Goal: Task Accomplishment & Management: Manage account settings

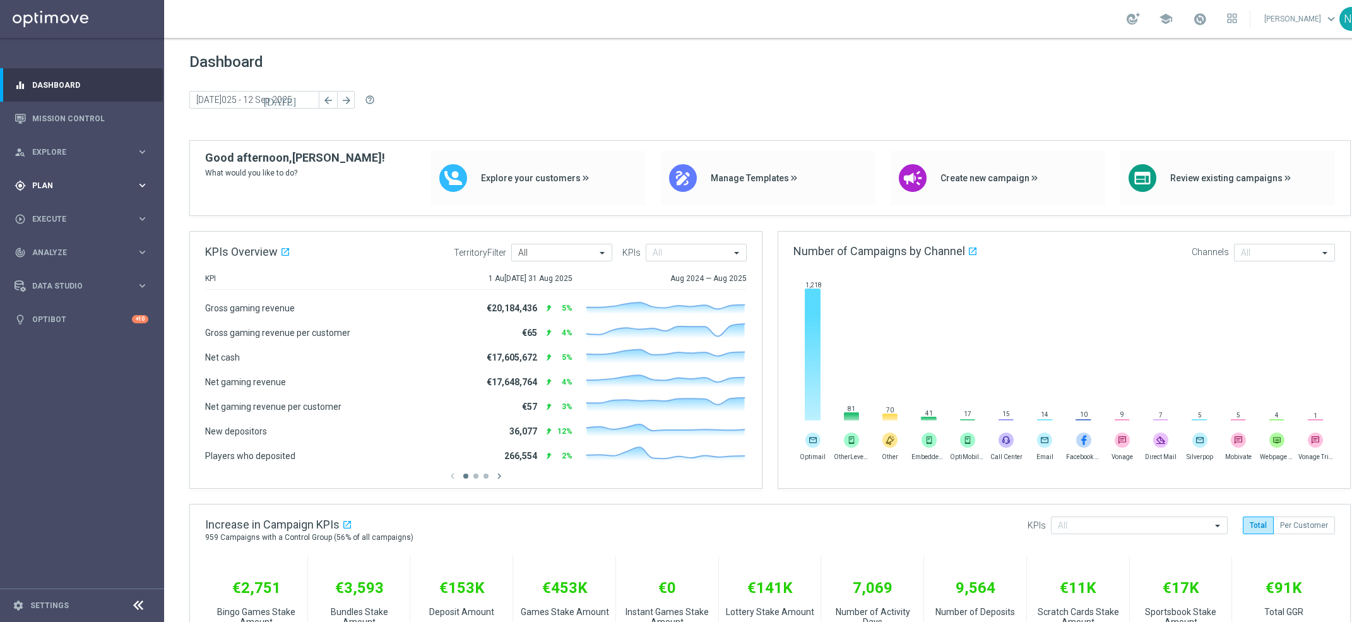
click at [42, 191] on div "gps_fixed Plan keyboard_arrow_right" at bounding box center [81, 185] width 163 height 33
click at [69, 214] on link "Target Groups" at bounding box center [82, 211] width 98 height 10
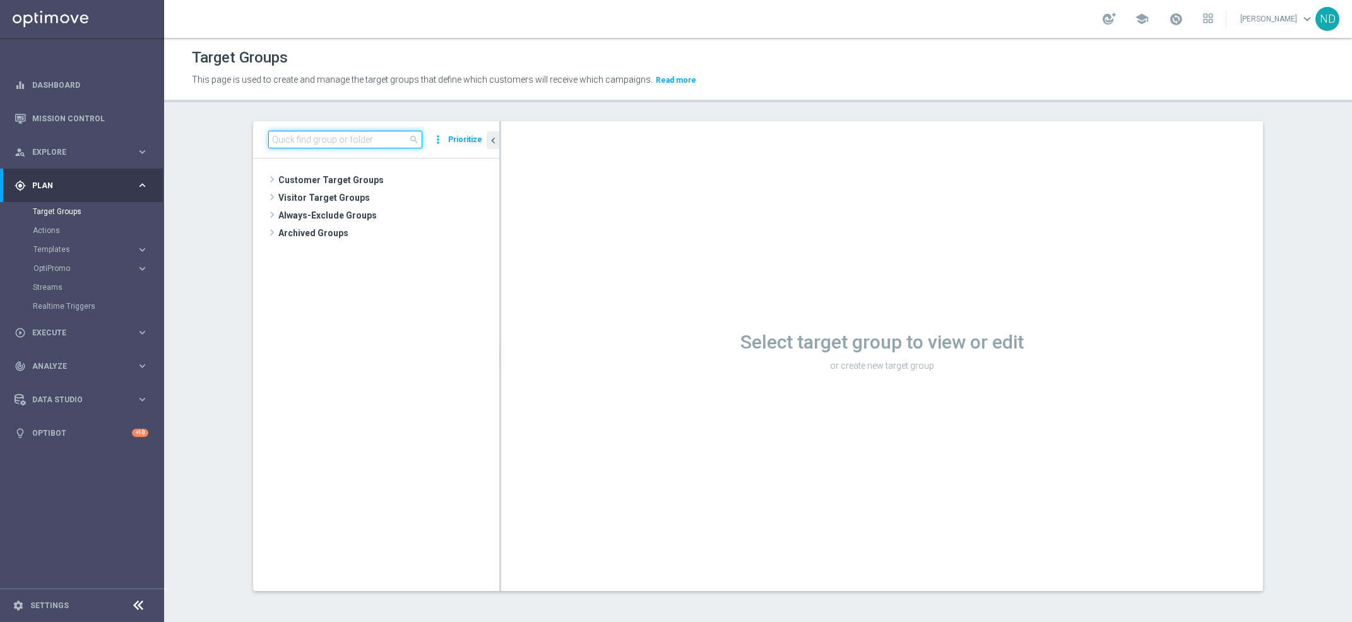
click at [323, 135] on input at bounding box center [345, 140] width 154 height 18
paste input "BR_LOT__LOTTOCASHBACK_XSELL_BET2025"
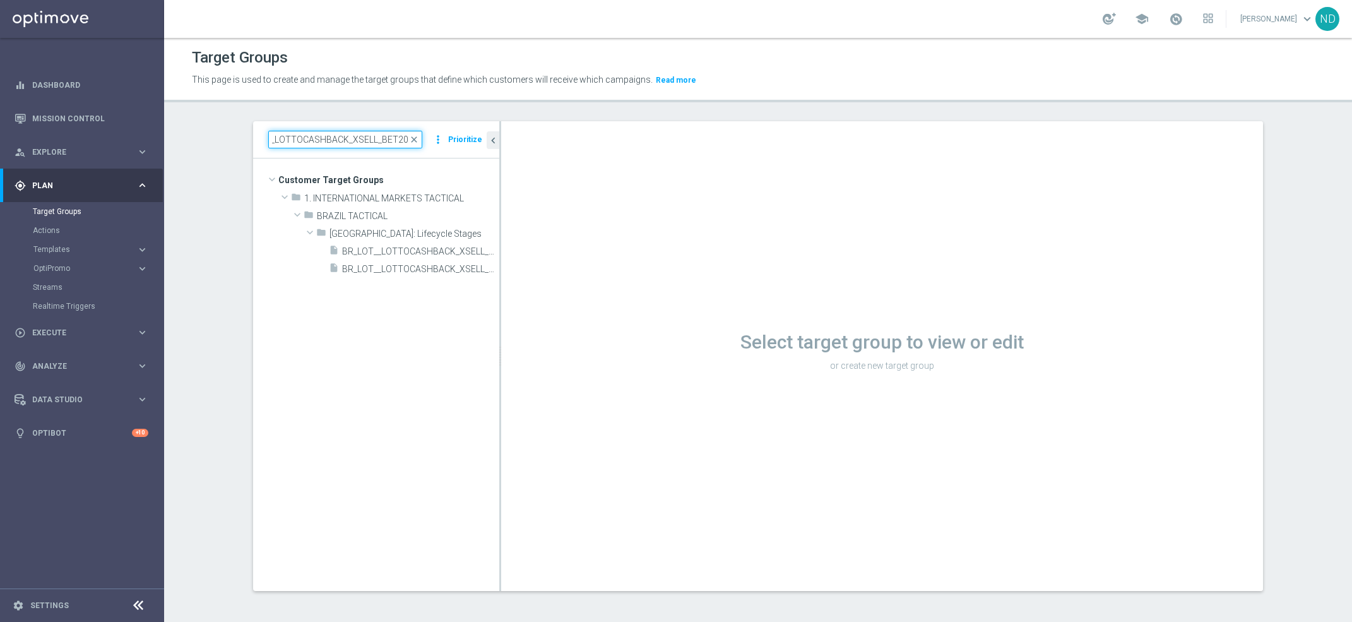
type input "BR_LOT__LOTTOCASHBACK_XSELL_BET2025"
click at [492, 310] on tree-viewport "Customer Target Groups library_add create_new_folder folder" at bounding box center [376, 374] width 246 height 432
click at [493, 310] on as-split "BR_LOT__LOTTOCASHBACK_XSELL_BET2025 close more_vert Prioritize Customer Target …" at bounding box center [758, 356] width 1010 height 470
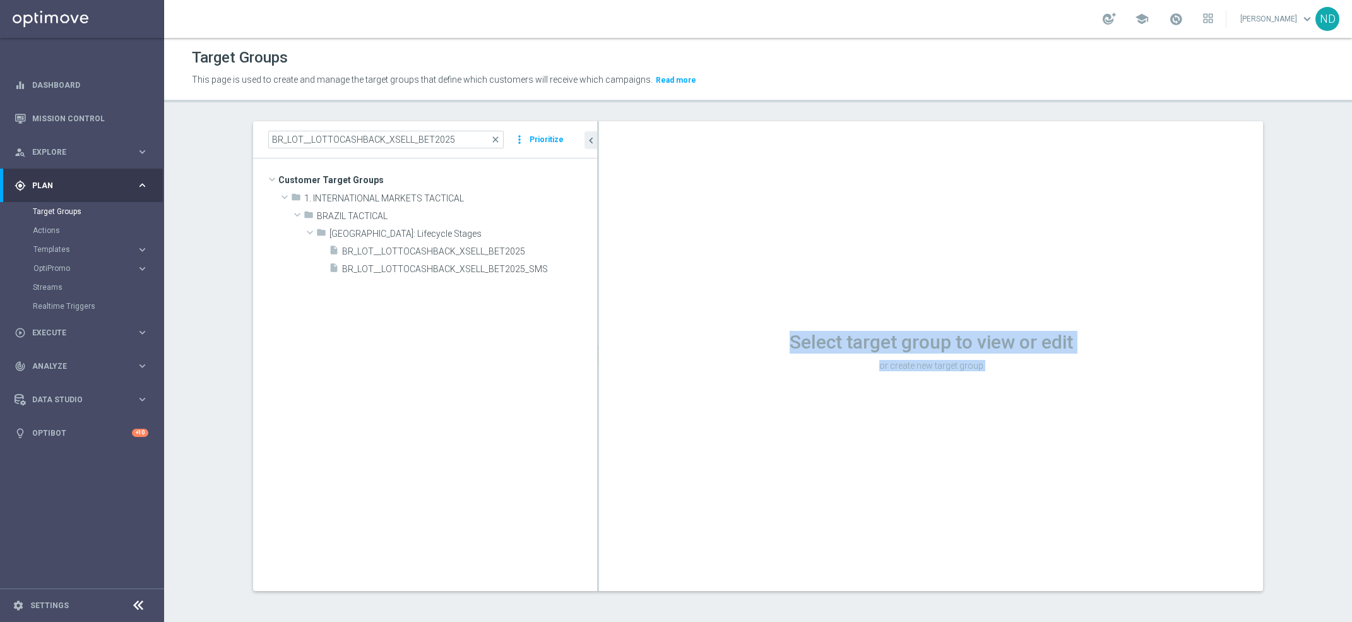
drag, startPoint x: 492, startPoint y: 310, endPoint x: 668, endPoint y: 326, distance: 176.2
click at [669, 326] on as-split "BR_LOT__LOTTOCASHBACK_XSELL_BET2025 close more_vert Prioritize Customer Target …" at bounding box center [758, 356] width 1010 height 470
click at [523, 249] on span "BR_LOT__LOTTOCASHBACK_XSELL_BET2025" at bounding box center [454, 251] width 225 height 11
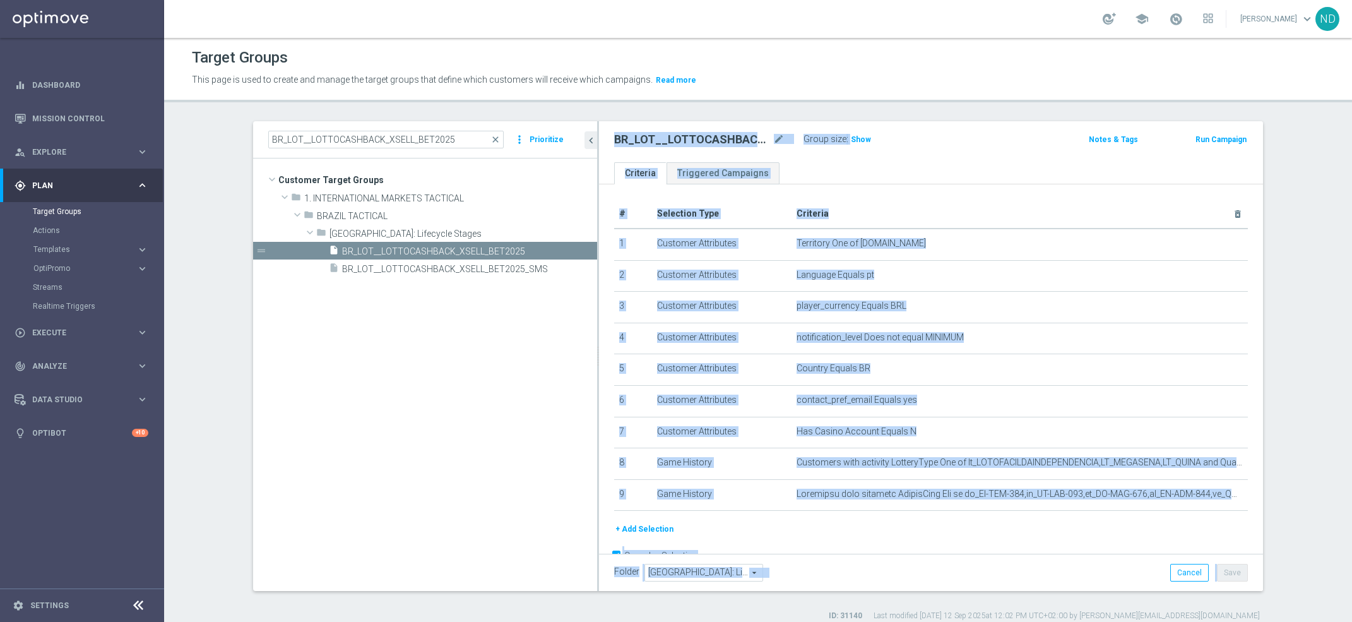
click at [1027, 538] on div "+ Add Selection" at bounding box center [931, 533] width 653 height 23
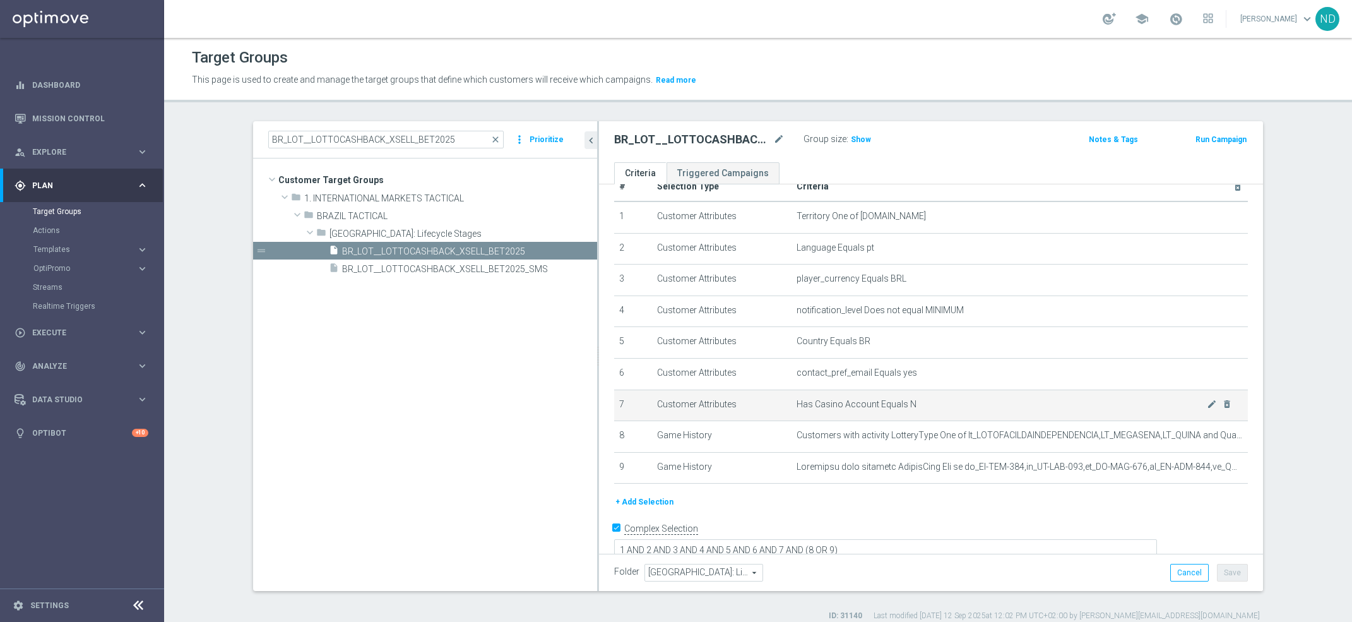
scroll to position [28, 0]
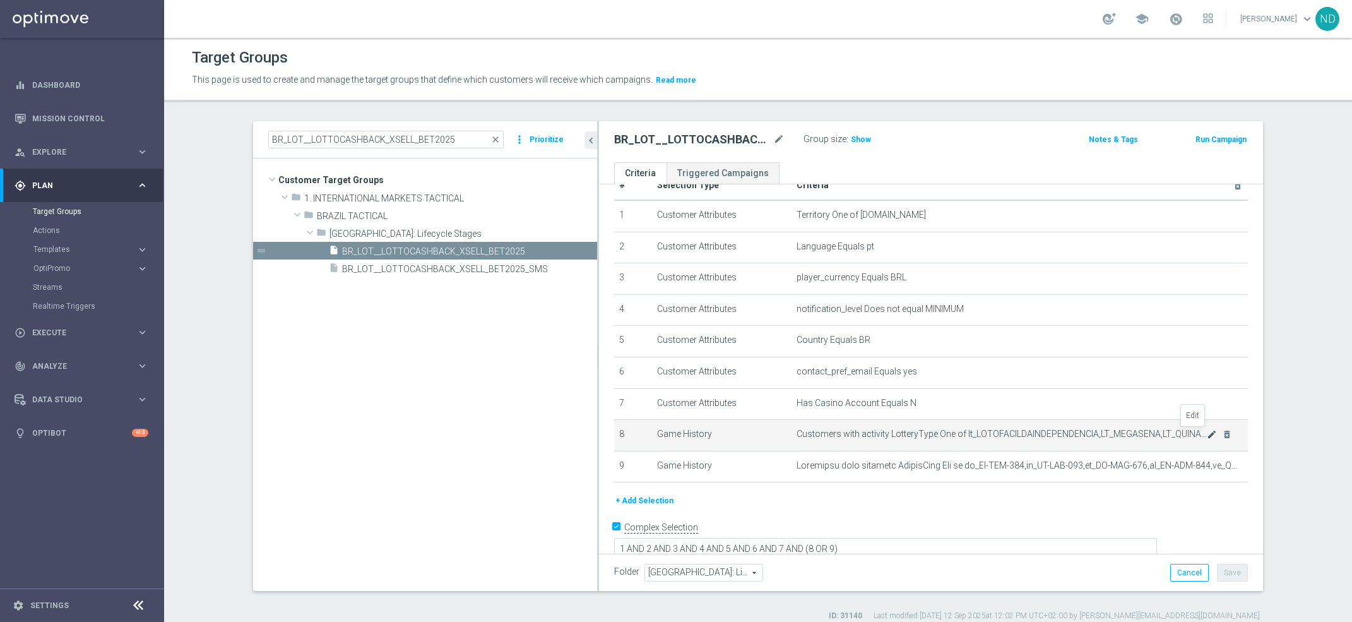
click at [1207, 434] on icon "mode_edit" at bounding box center [1212, 434] width 10 height 10
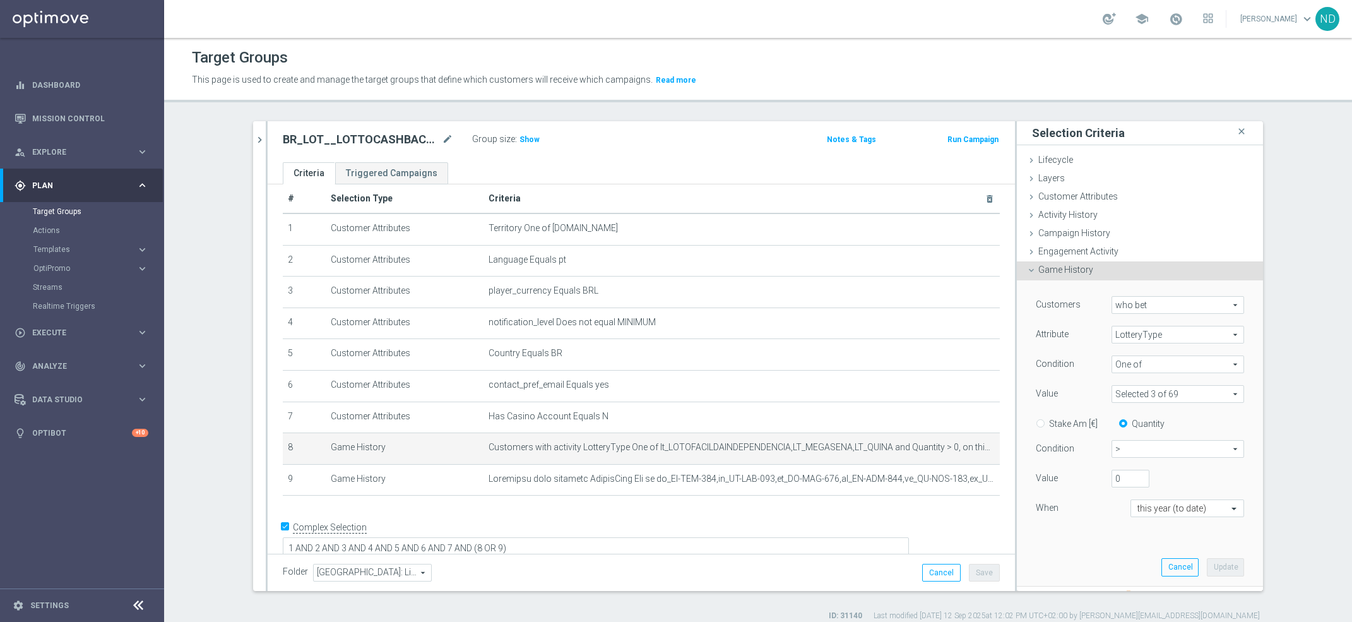
click at [1215, 391] on span at bounding box center [1177, 394] width 131 height 16
click at [1136, 424] on label "Show Selected" at bounding box center [1152, 420] width 47 height 11
click at [1125, 424] on input "Show Selected" at bounding box center [1121, 421] width 8 height 8
checkbox input "true"
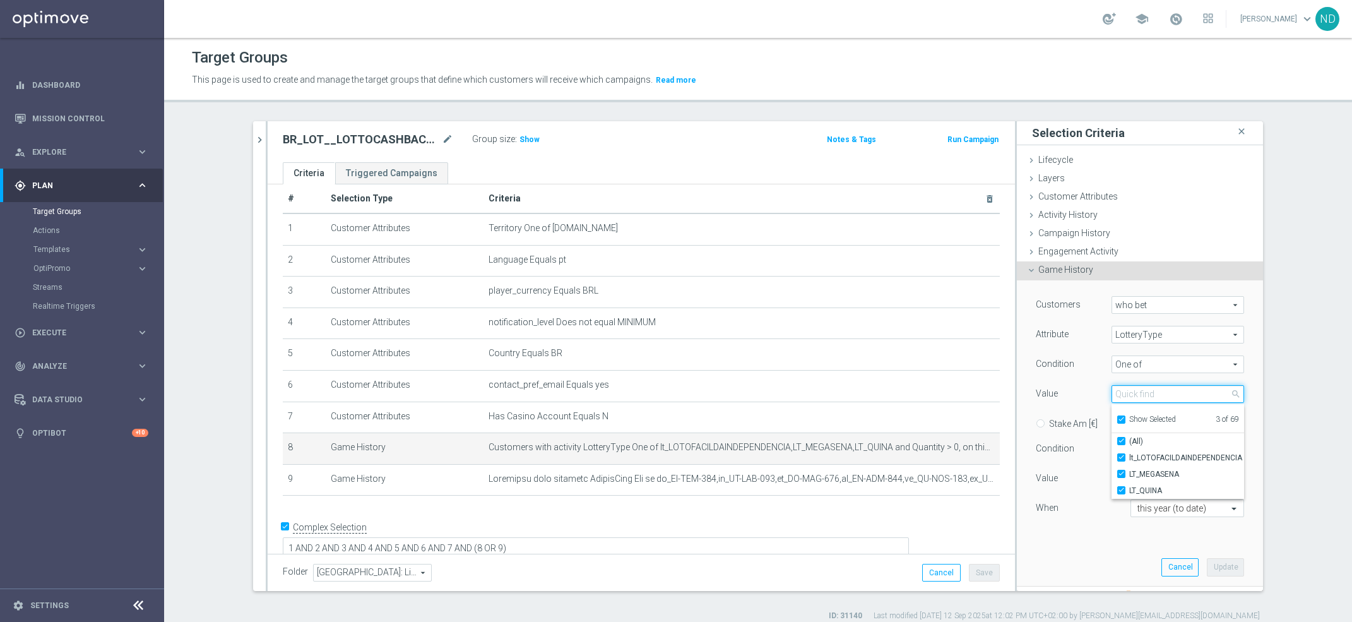
click at [1155, 394] on input "search" at bounding box center [1178, 394] width 133 height 18
type input "lotof"
checkbox input "false"
type input "l"
checkbox input "true"
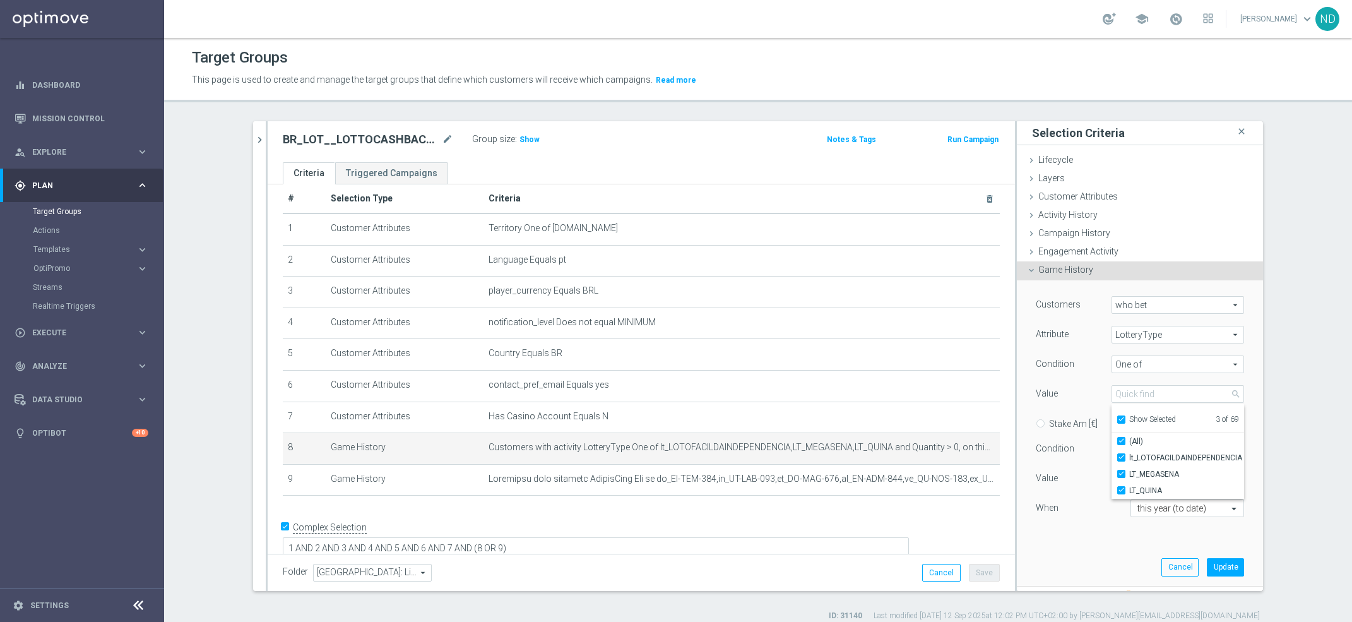
click at [1117, 420] on input "Show Selected" at bounding box center [1121, 421] width 8 height 8
checkbox input "false"
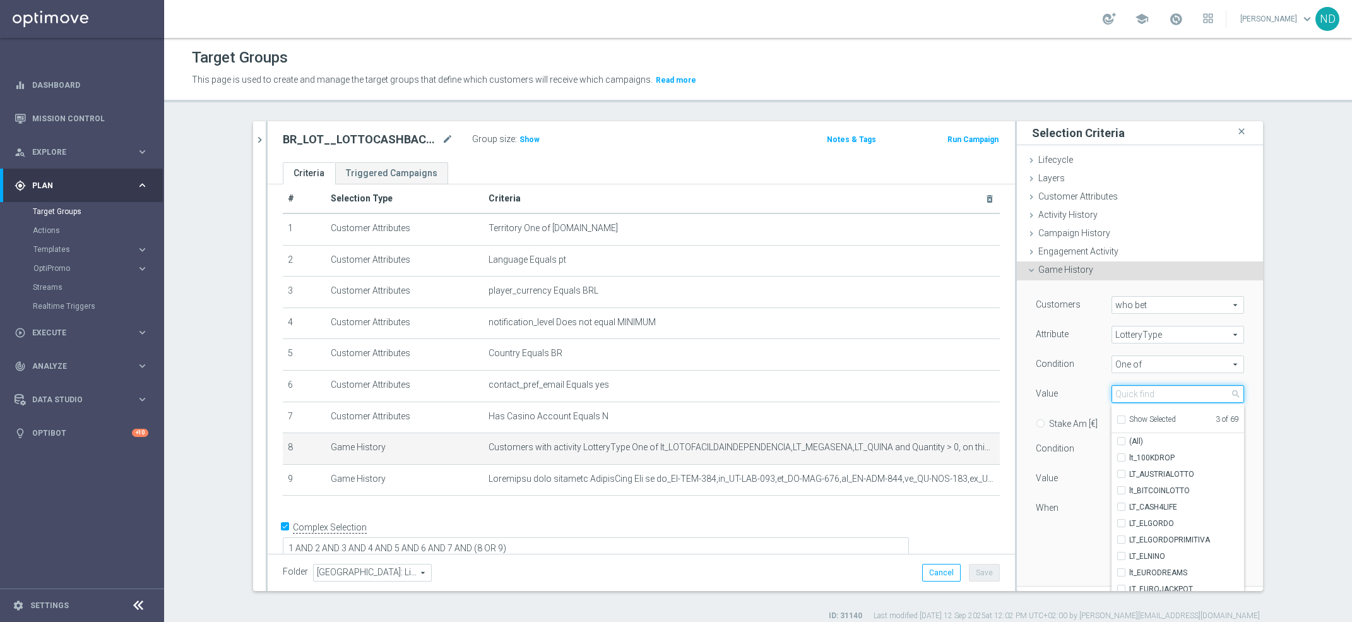
click at [1140, 391] on input "search" at bounding box center [1178, 394] width 133 height 18
type input "lotof"
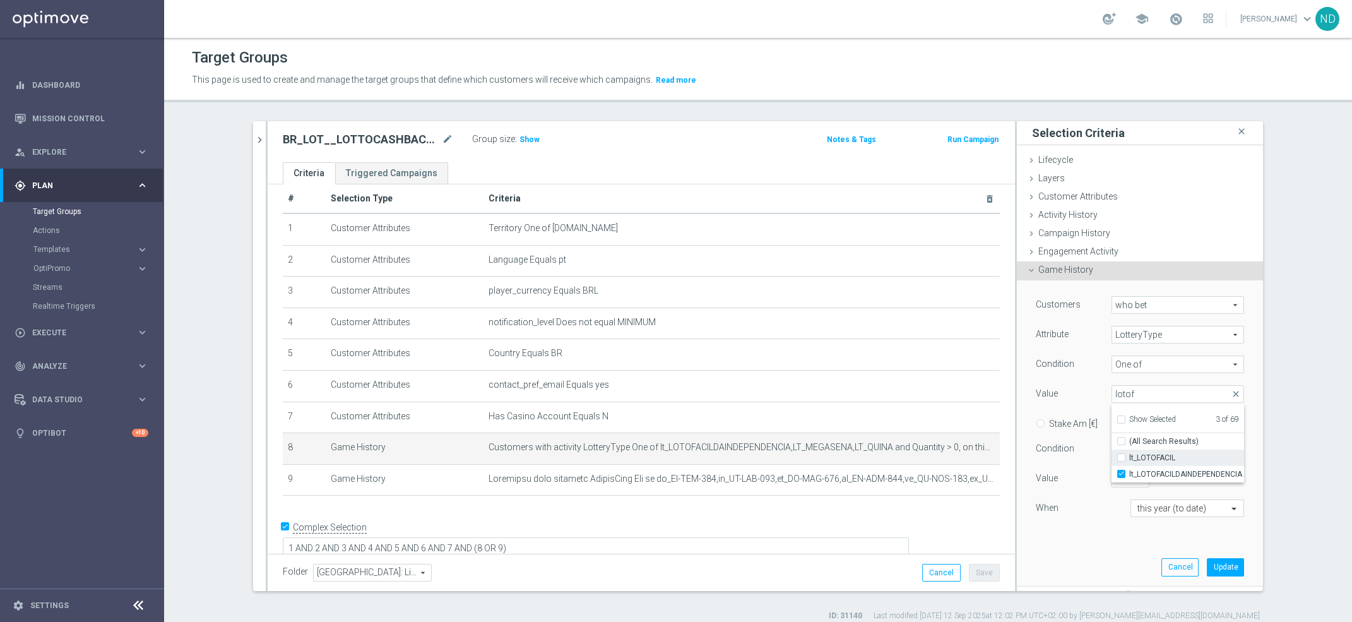
click at [1121, 456] on input "lt_LOTOFACIL" at bounding box center [1125, 458] width 8 height 8
checkbox input "true"
type input "Selected 4 of 69"
click at [1100, 571] on div "Customers who bet who bet arrow_drop_down search Attribute LotteryType LotteryT…" at bounding box center [1139, 432] width 227 height 305
click at [1211, 561] on button "Update" at bounding box center [1225, 567] width 37 height 18
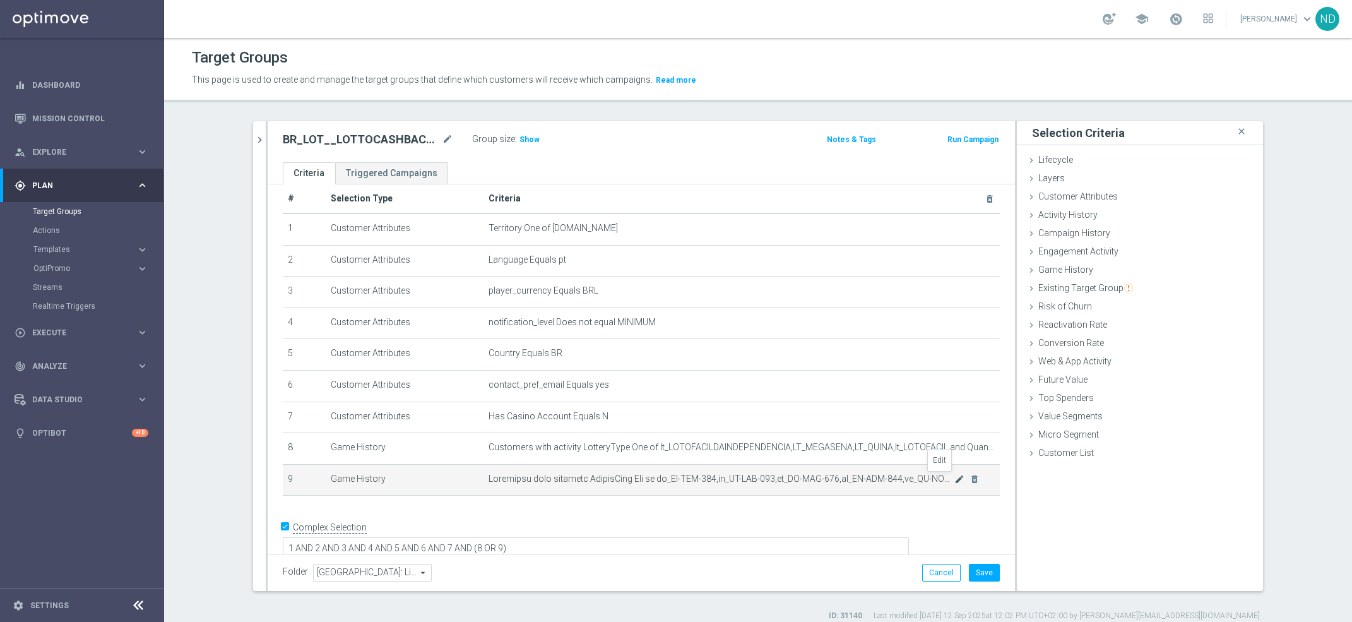
click at [955, 479] on icon "mode_edit" at bounding box center [960, 479] width 10 height 10
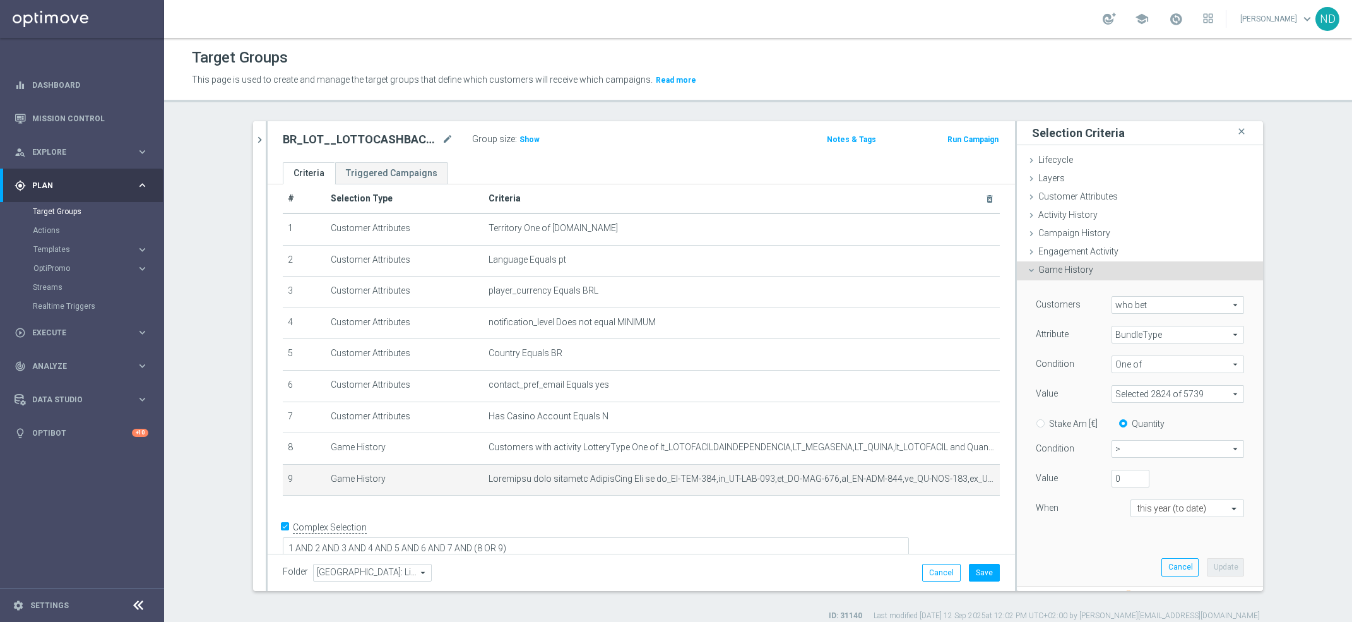
click at [1212, 392] on span at bounding box center [1177, 394] width 131 height 16
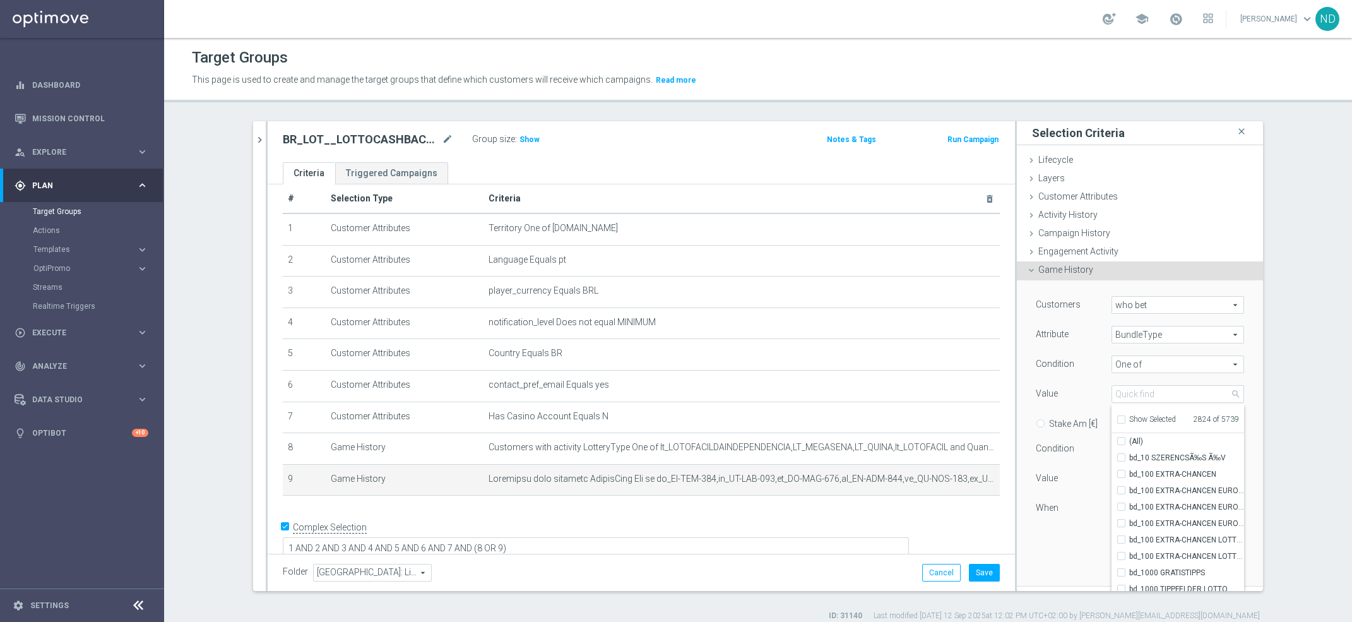
click at [1044, 568] on div "Customers who bet who bet arrow_drop_down search Attribute BundleType BundleTyp…" at bounding box center [1139, 432] width 227 height 305
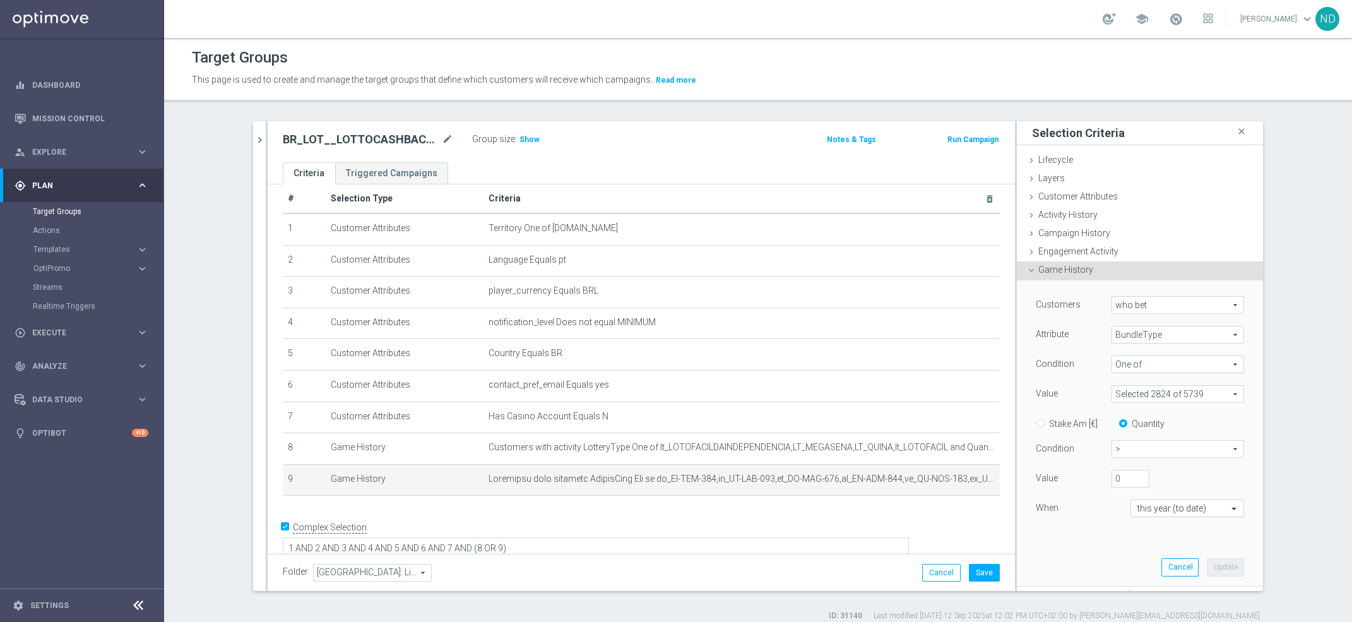
click at [1210, 366] on span "One of" at bounding box center [1177, 364] width 131 height 16
click at [1207, 381] on span "Equals" at bounding box center [1178, 383] width 120 height 10
click at [1211, 416] on div "Stake Am [€] Quantity" at bounding box center [1139, 423] width 227 height 16
click at [1213, 396] on span "bd_LF-AAA-001" at bounding box center [1177, 394] width 131 height 16
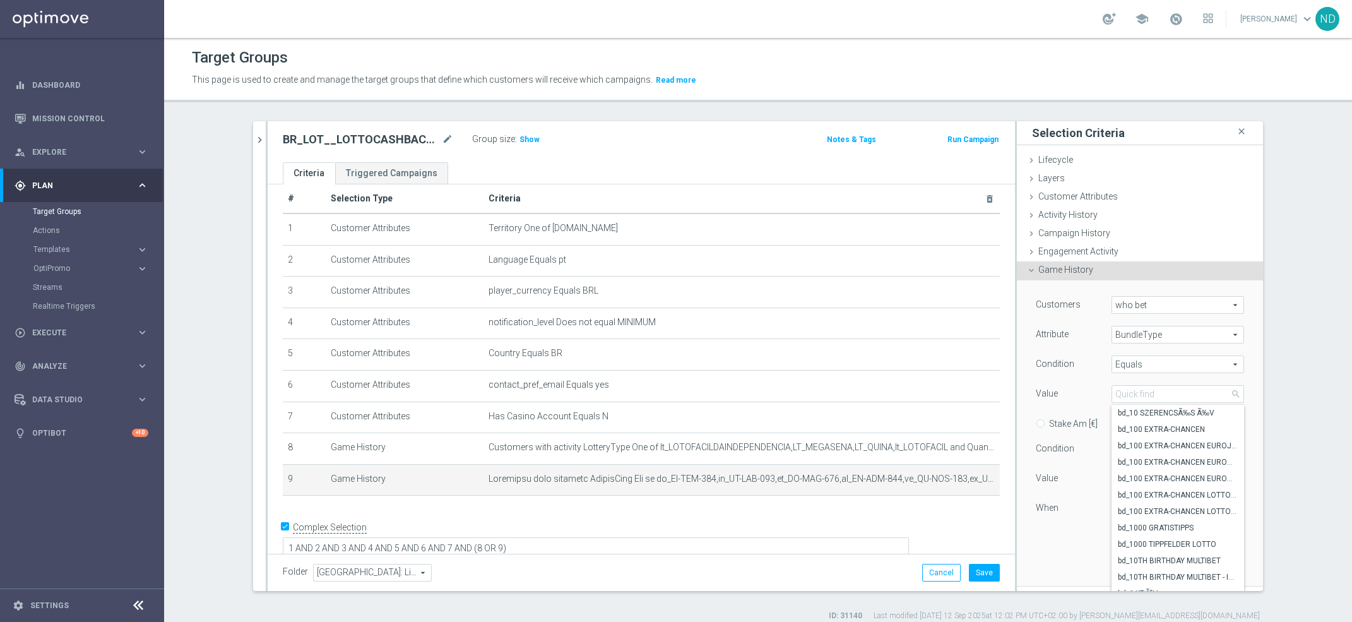
click at [1227, 395] on div "bd_LF-AAA-001 bd_LF-AAA-001 arrow_drop_down search bd_10 SZERENCSÃ‰S Ã‰V bd_100…" at bounding box center [1178, 394] width 152 height 18
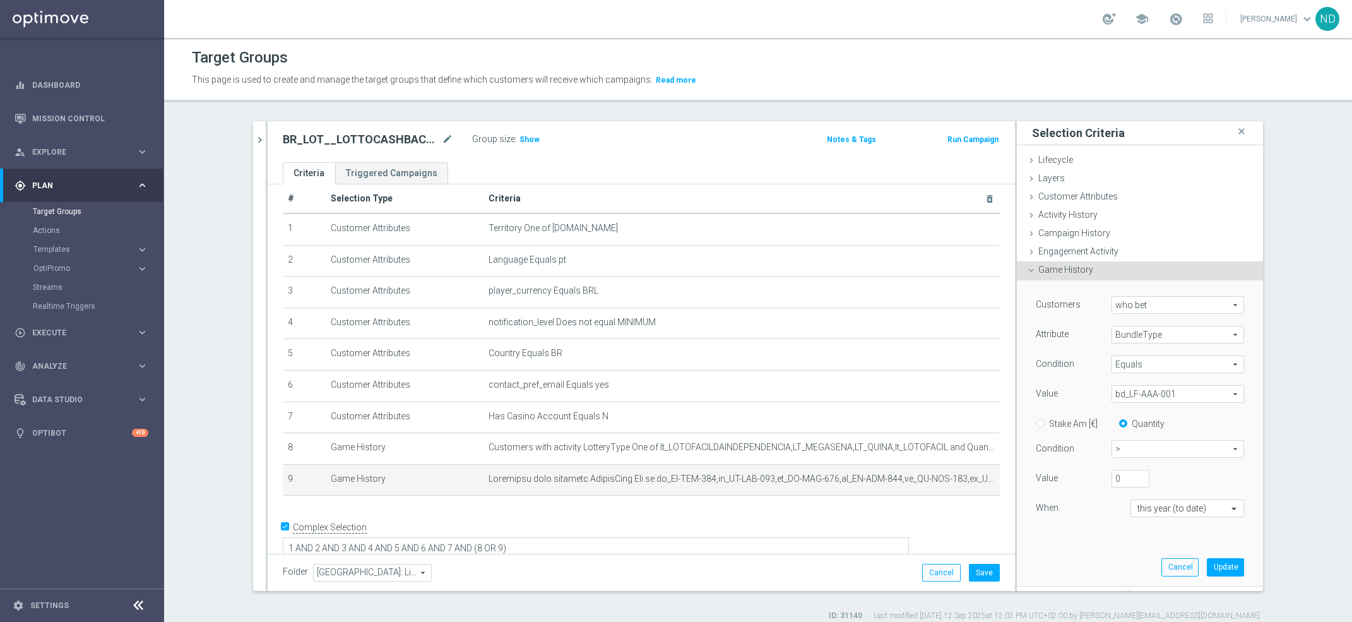
click at [1217, 366] on span "Equals" at bounding box center [1177, 364] width 131 height 16
click at [1160, 477] on span "One of" at bounding box center [1178, 482] width 120 height 10
type input "One of"
click at [1213, 389] on span "bd_LF-AAA-001" at bounding box center [1177, 394] width 131 height 16
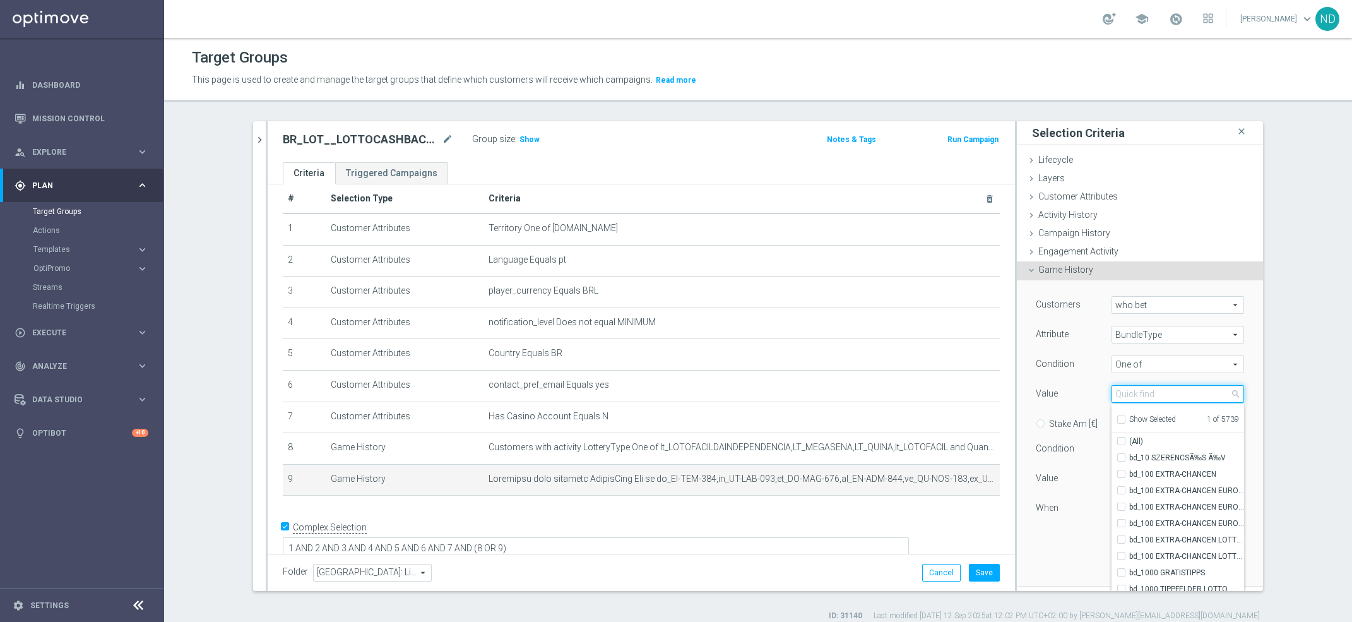
click at [1161, 393] on input "search" at bounding box center [1178, 394] width 133 height 18
type input "bd_"
click at [1121, 441] on input "(All Search Results)" at bounding box center [1125, 441] width 8 height 8
checkbox input "true"
type input "Selected 5739 of 5739"
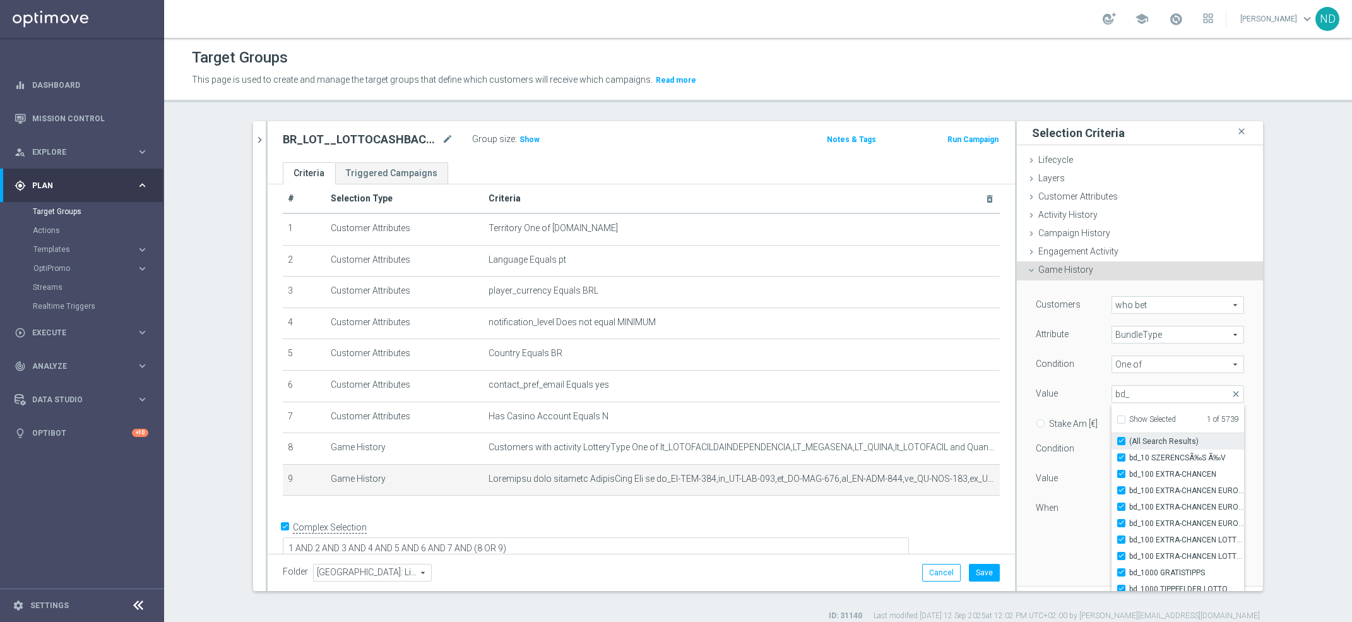
checkbox input "true"
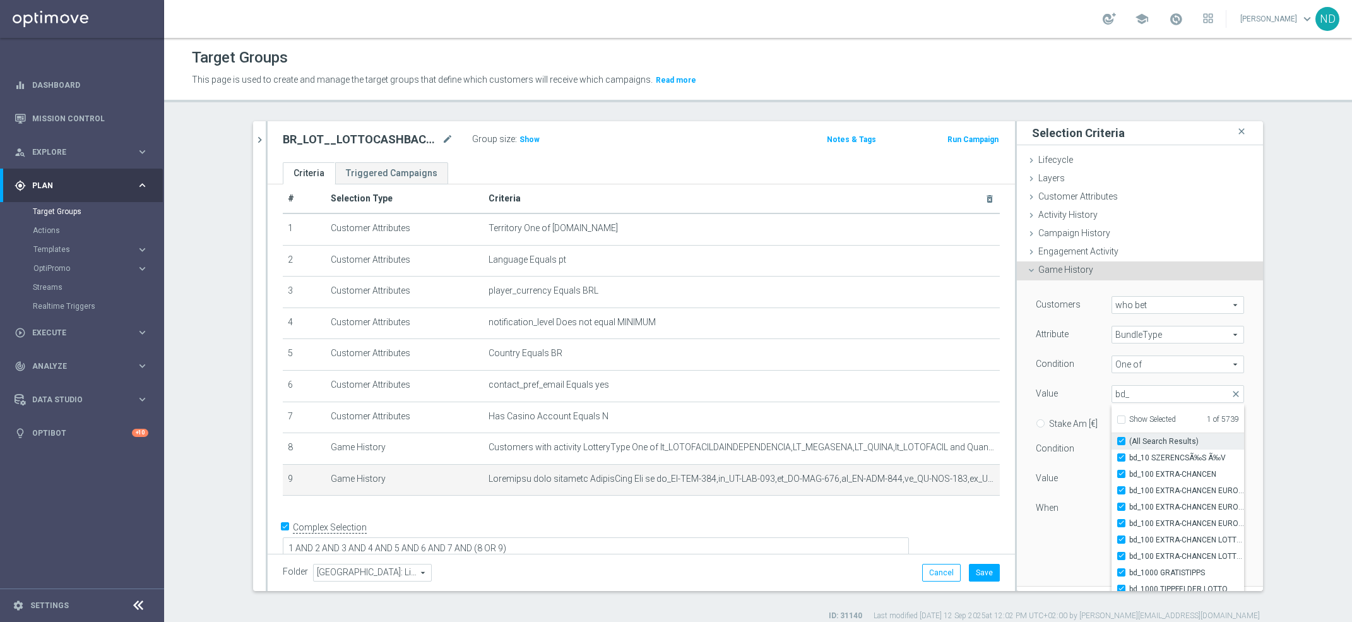
checkbox input "true"
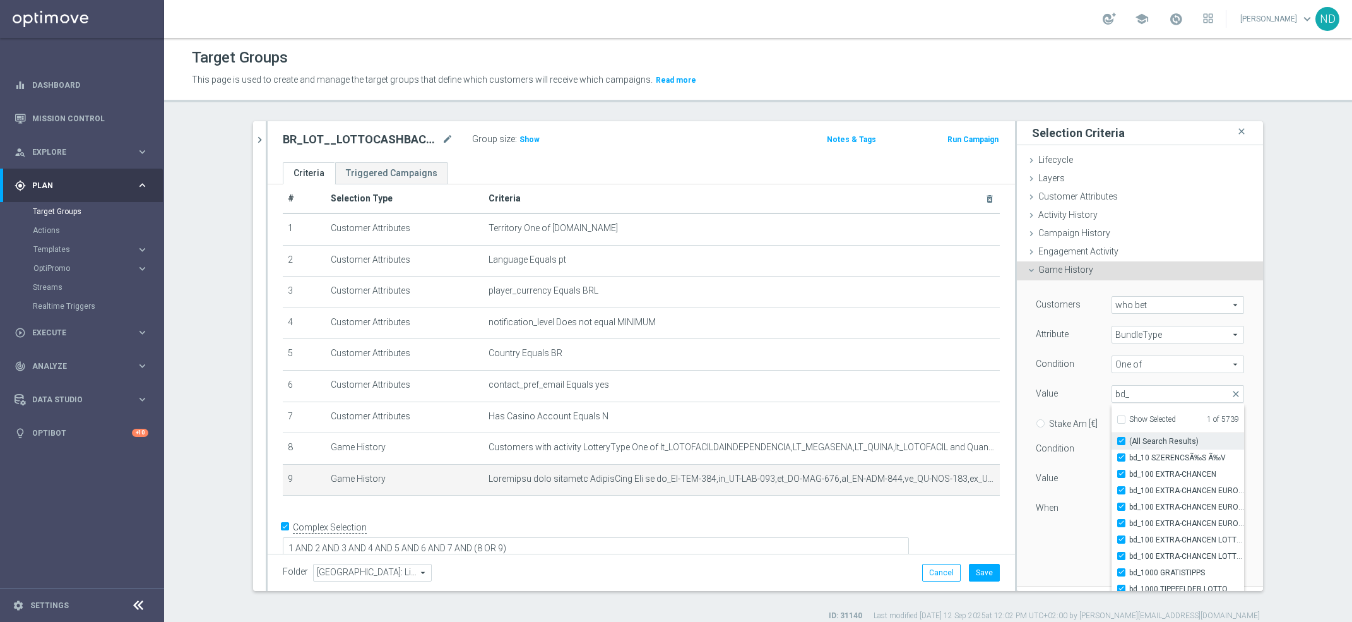
checkbox input "true"
click at [1136, 396] on input "bd_" at bounding box center [1178, 394] width 133 height 18
click at [1129, 439] on label "(All Search Results)" at bounding box center [1186, 441] width 115 height 16
click at [1121, 439] on input "(All Search Results)" at bounding box center [1125, 441] width 8 height 8
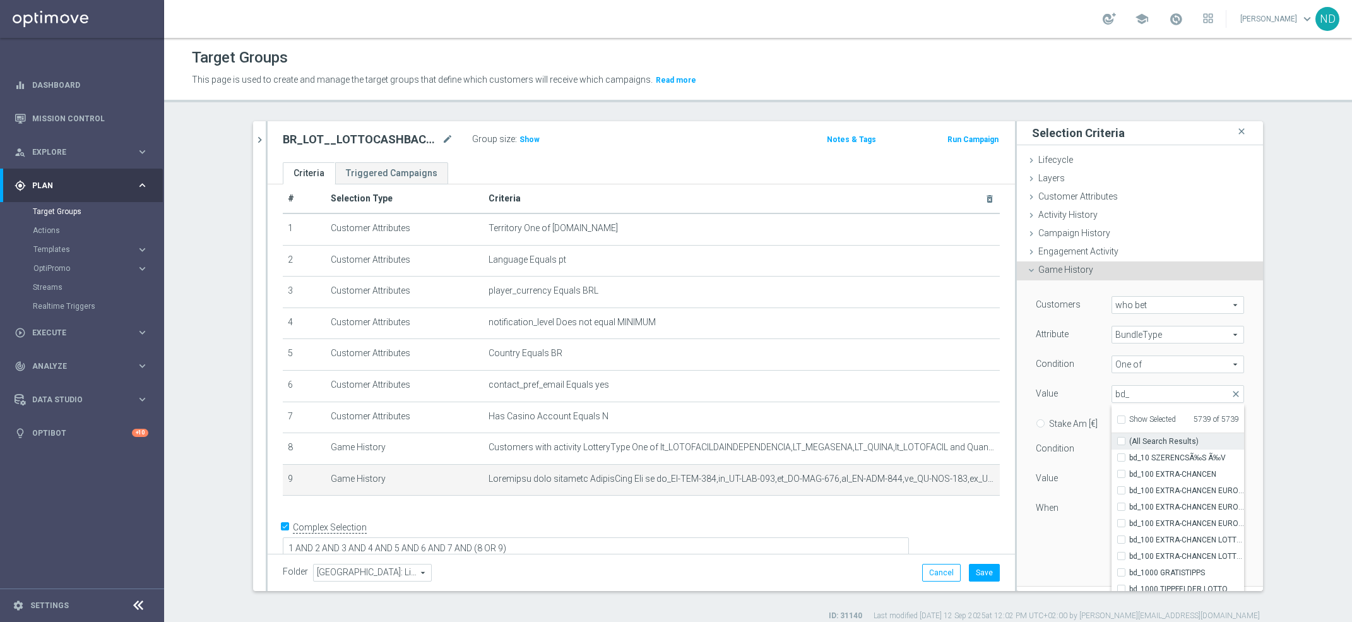
checkbox input "false"
type input "Select"
checkbox input "false"
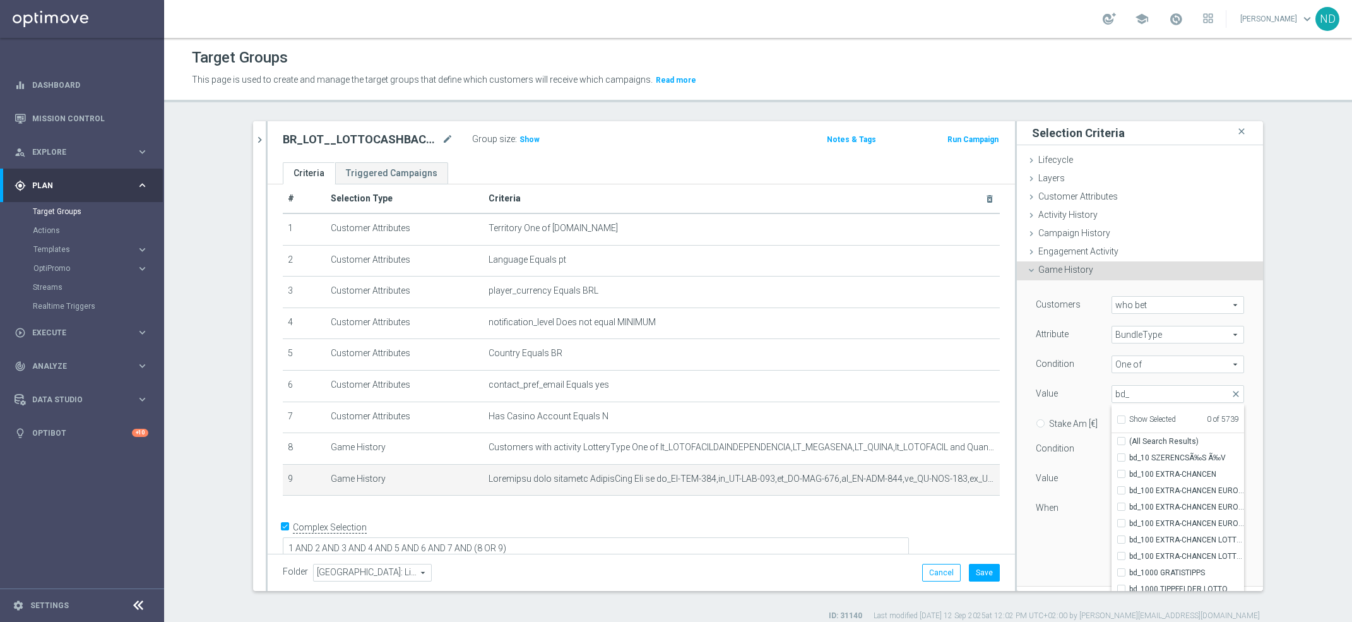
checkbox input "false"
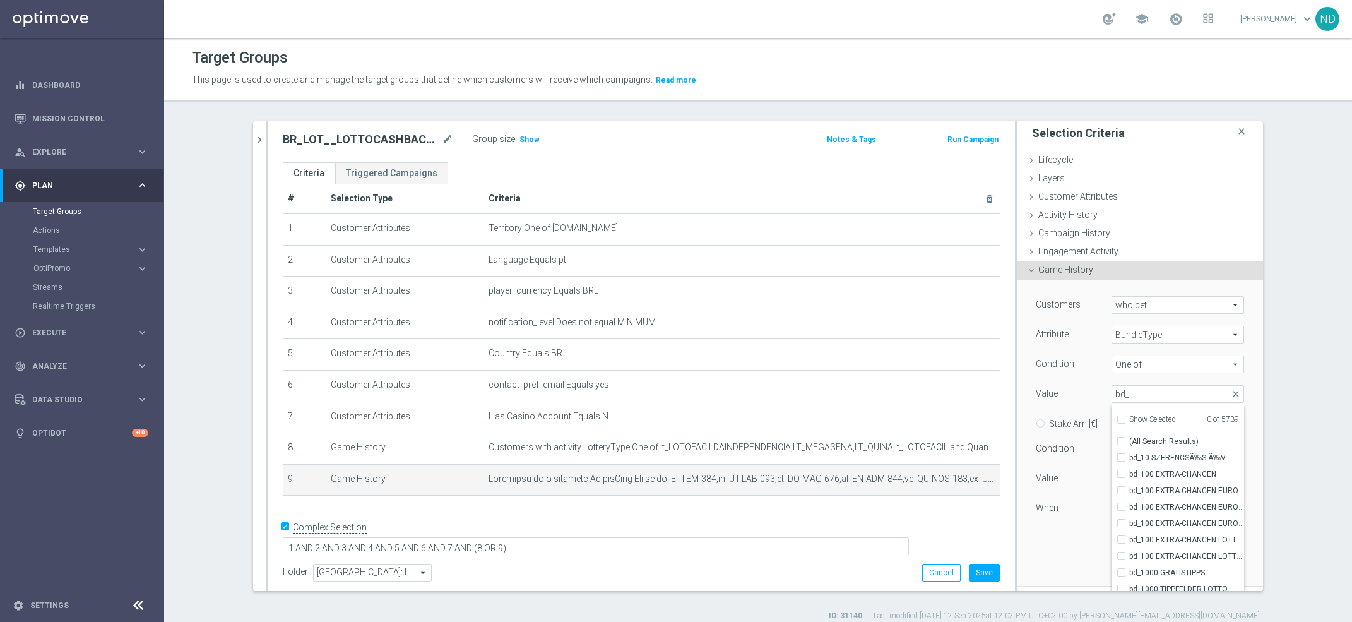
checkbox input "false"
click at [1136, 400] on input "bd_" at bounding box center [1178, 394] width 133 height 18
type input "bd_lf"
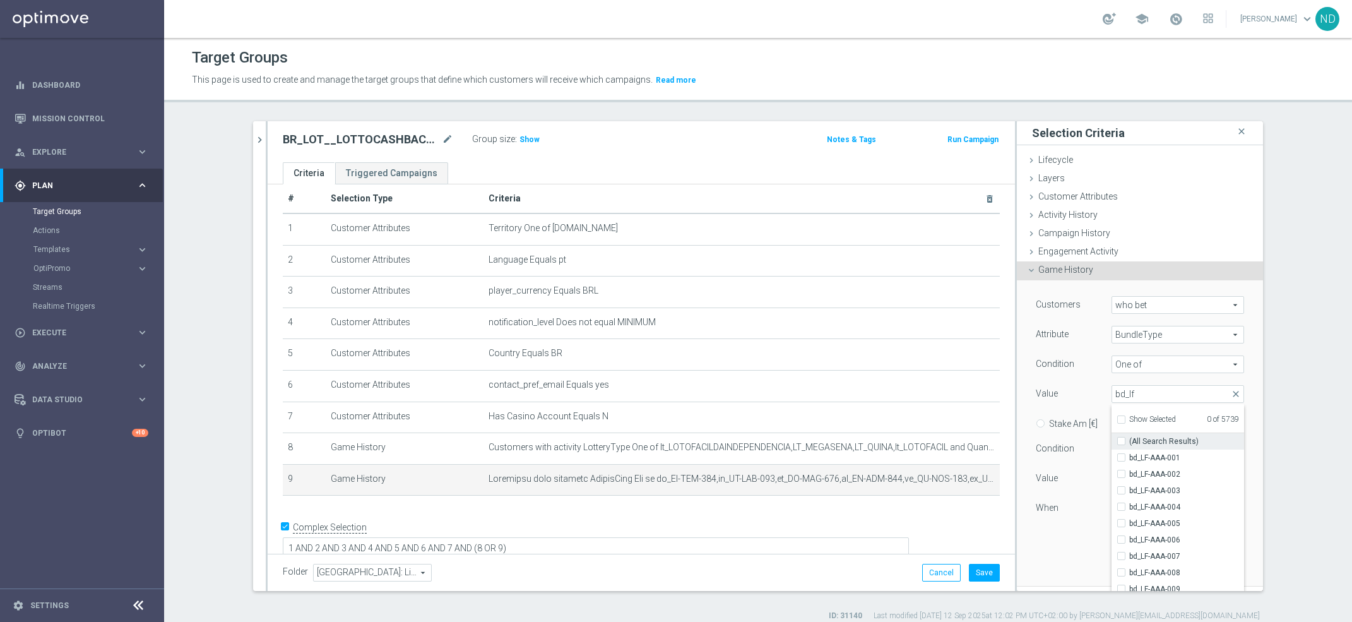
click at [1121, 443] on input "(All Search Results)" at bounding box center [1125, 441] width 8 height 8
checkbox input "true"
type input "Selected 2671 of 5739"
checkbox input "true"
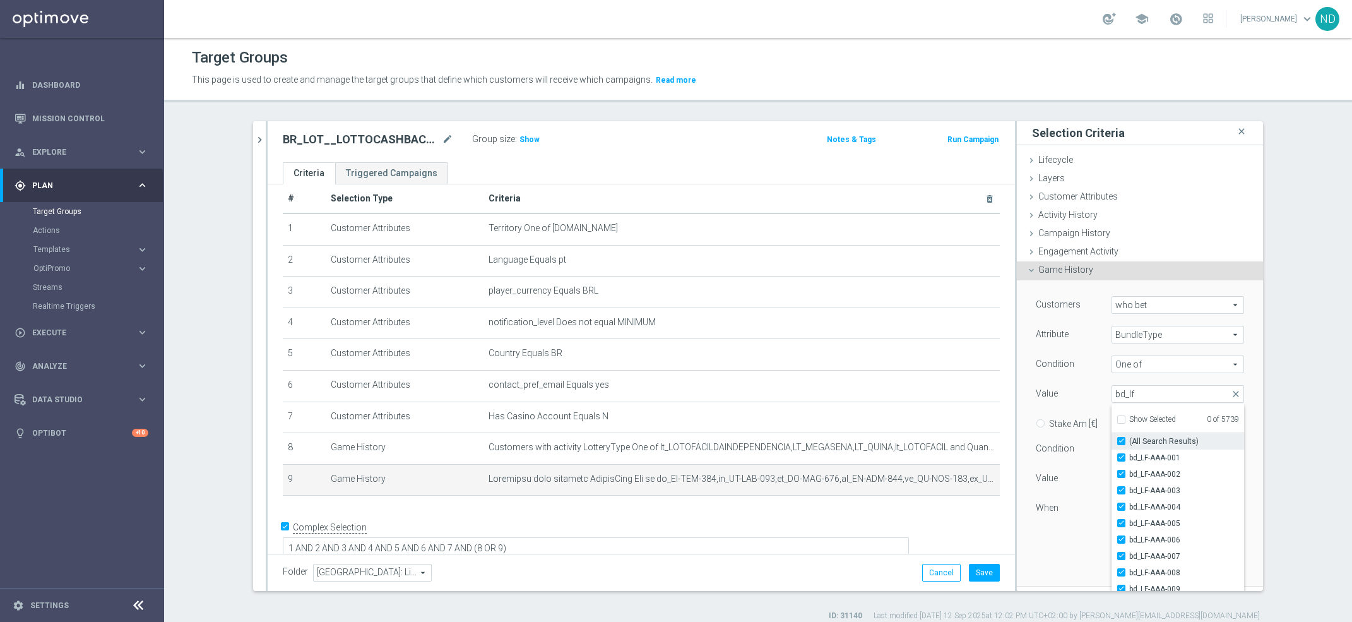
checkbox input "true"
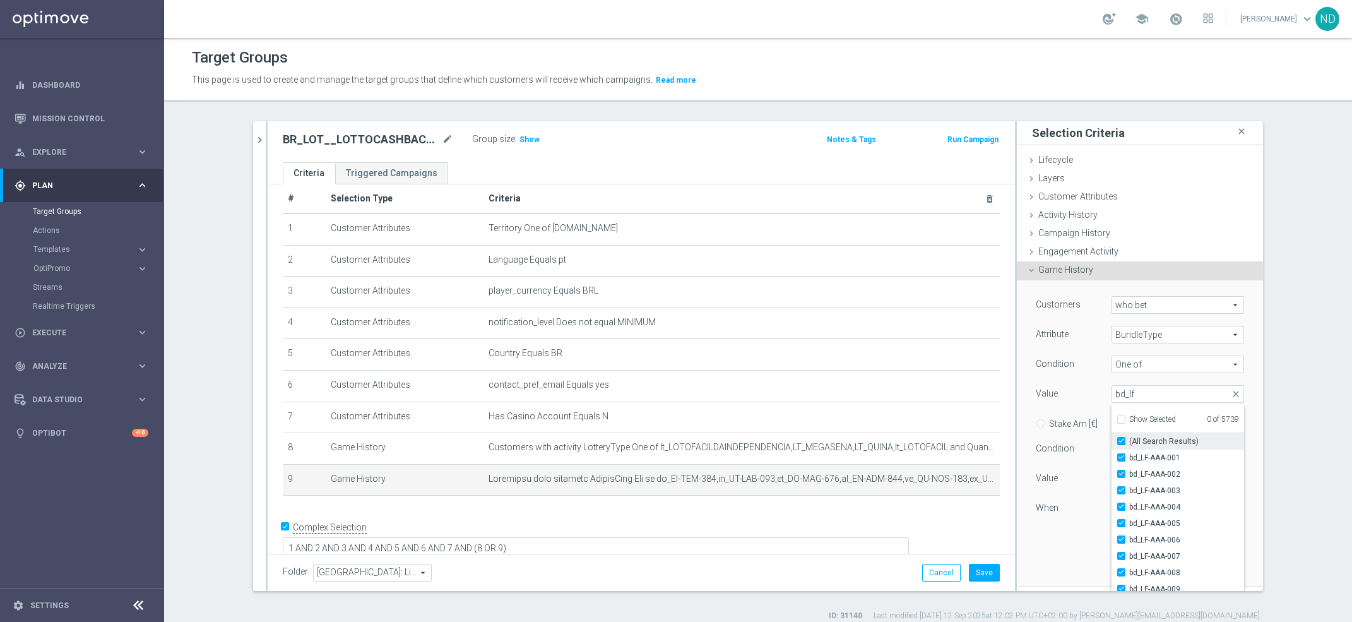
checkbox input "true"
click at [1134, 396] on input "bd_lf" at bounding box center [1178, 394] width 133 height 18
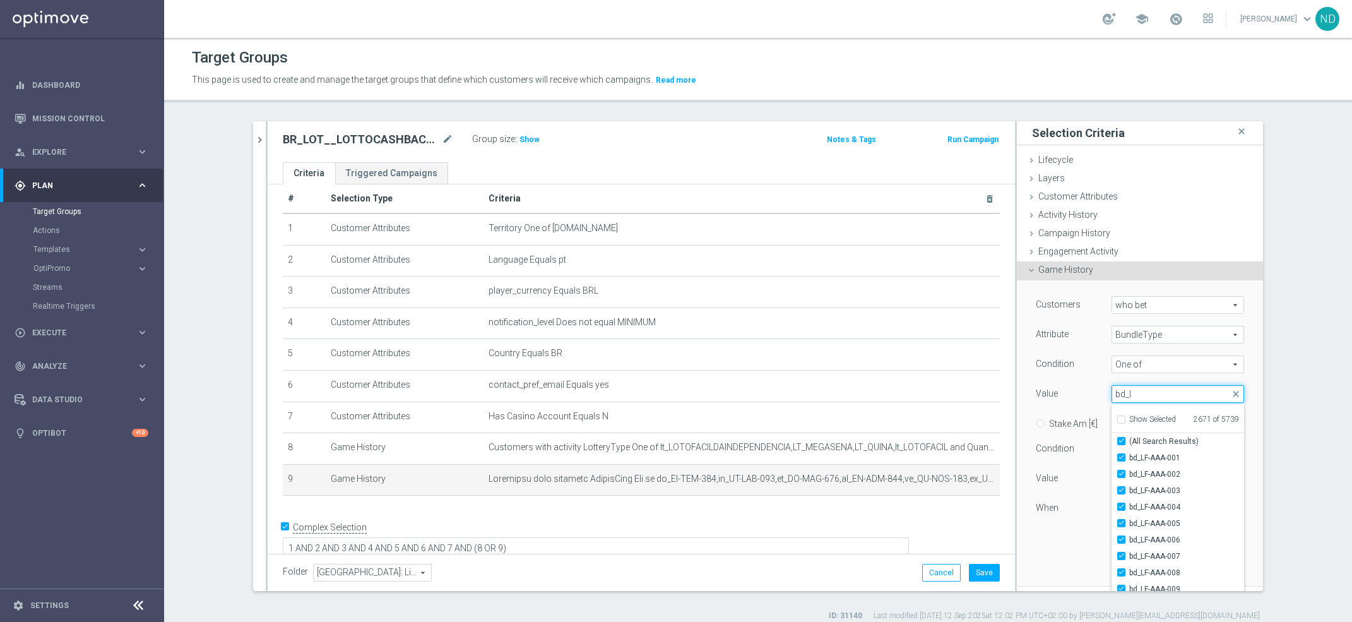
type input "bd_"
checkbox input "false"
type input "bd_qn"
click at [1129, 440] on label "(All Search Results)" at bounding box center [1186, 441] width 115 height 16
click at [1121, 440] on input "(All Search Results)" at bounding box center [1125, 441] width 8 height 8
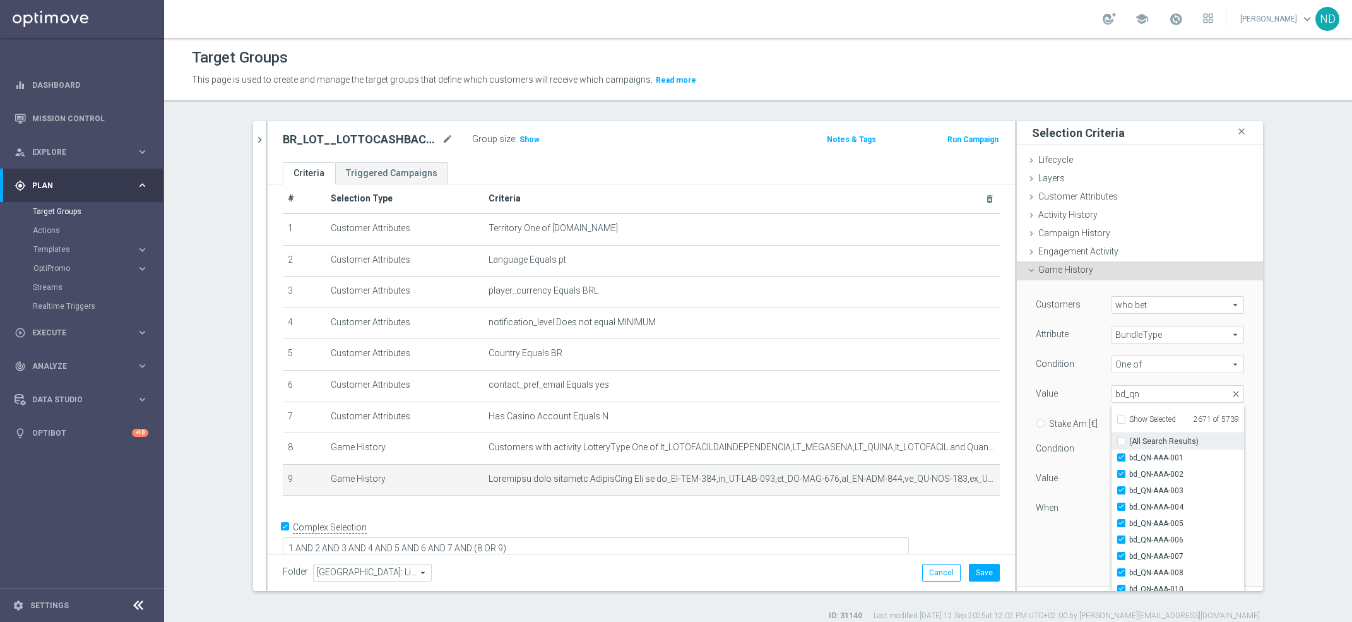
checkbox input "true"
type input "Selected 3866 of 5739"
checkbox input "true"
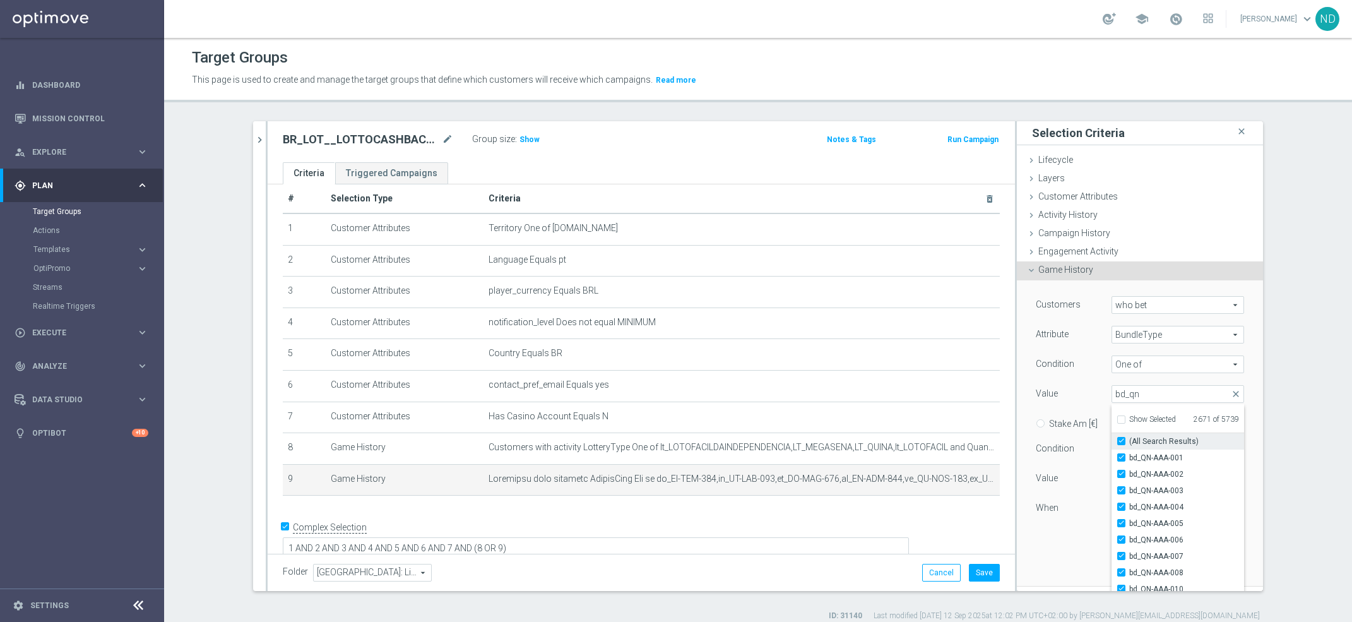
checkbox input "true"
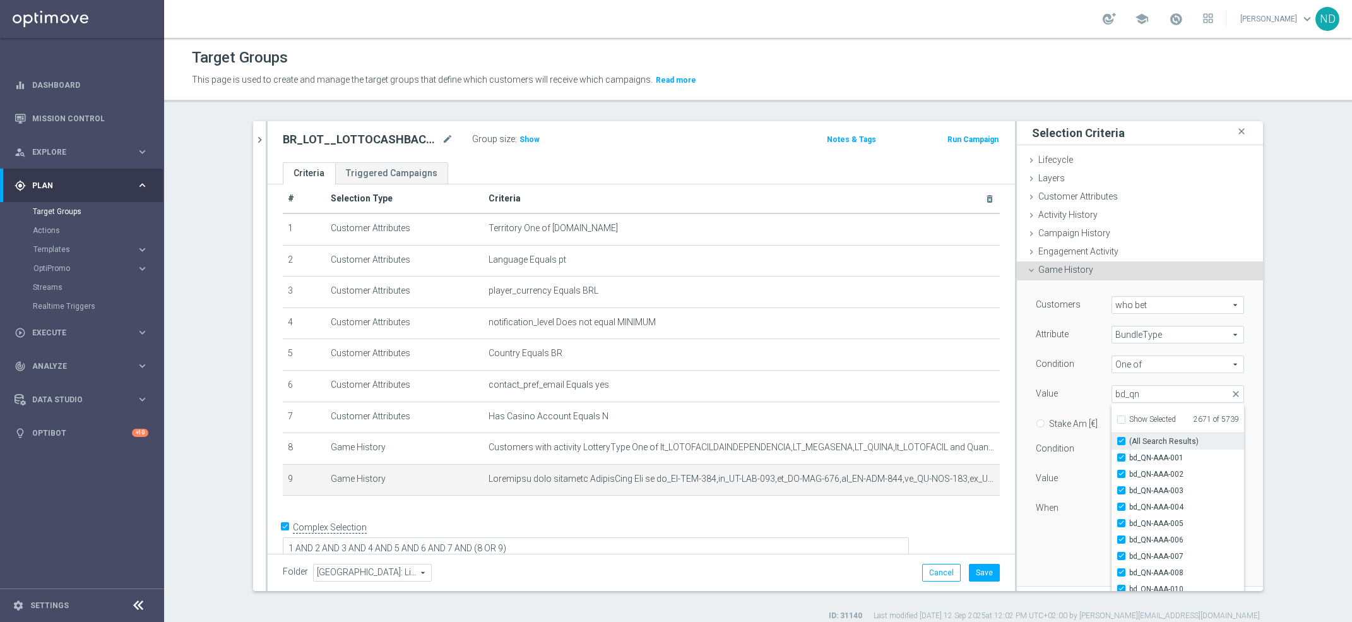
checkbox input "true"
click at [1138, 395] on input "bd_qn" at bounding box center [1178, 394] width 133 height 18
type input "bd_ms"
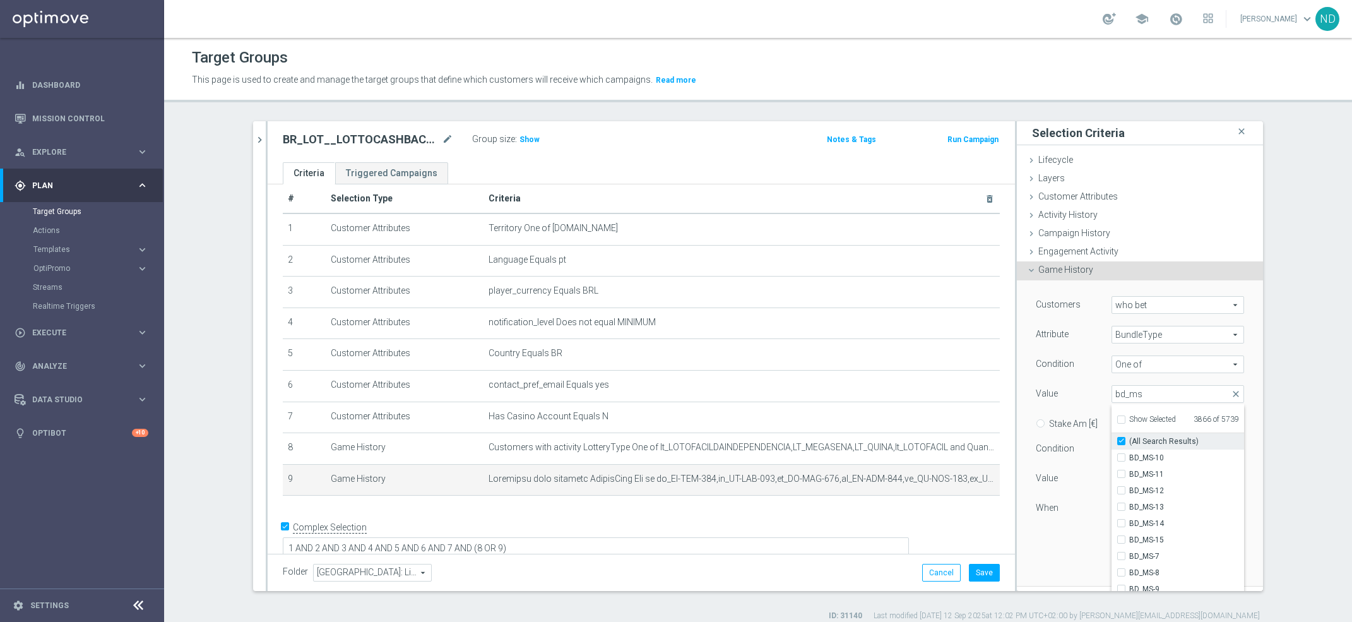
click at [1121, 441] on input "(All Search Results)" at bounding box center [1125, 441] width 8 height 8
checkbox input "false"
type input "Selected 4601 of 5739"
checkbox input "true"
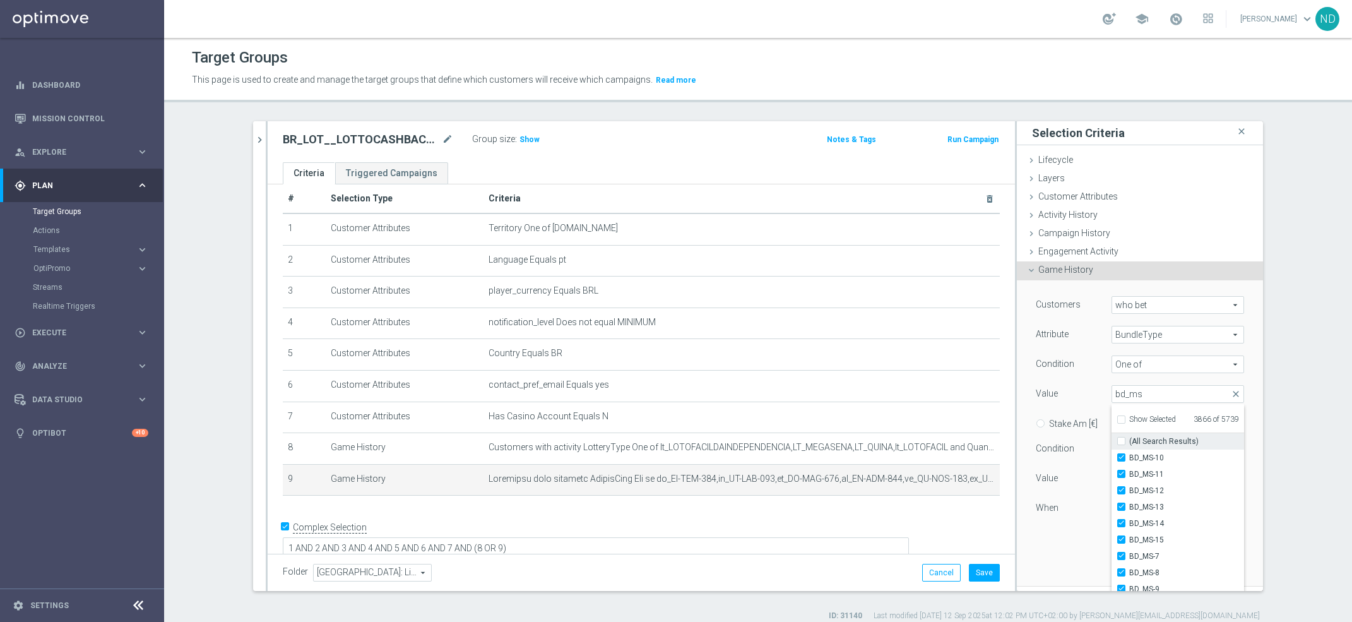
checkbox input "true"
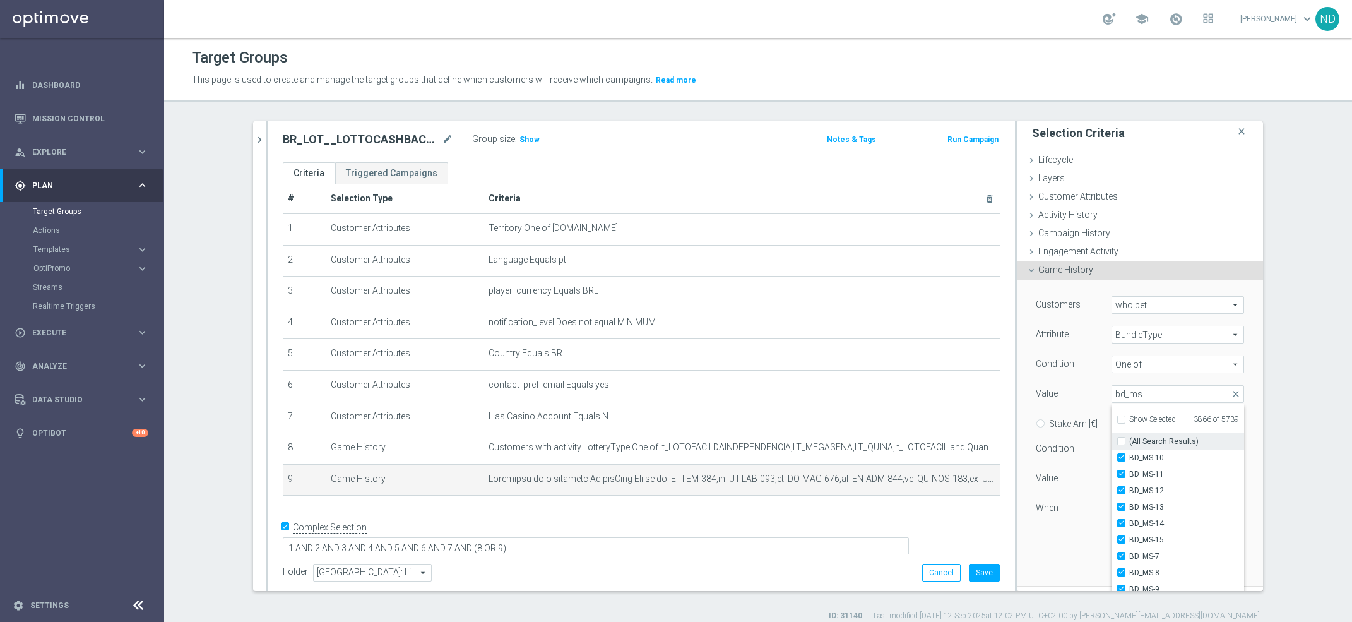
checkbox input "true"
click at [1121, 441] on input "(All Search Results)" at bounding box center [1125, 441] width 8 height 8
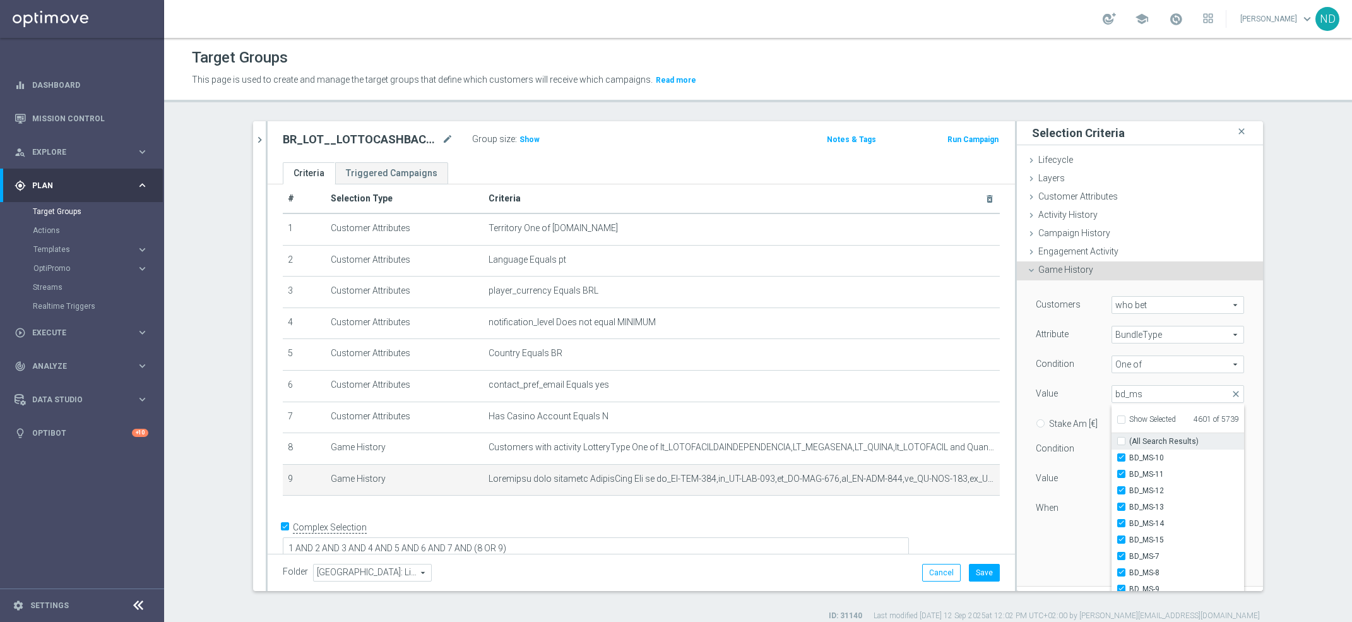
checkbox input "true"
click at [1145, 394] on input "bd_ms" at bounding box center [1178, 394] width 133 height 18
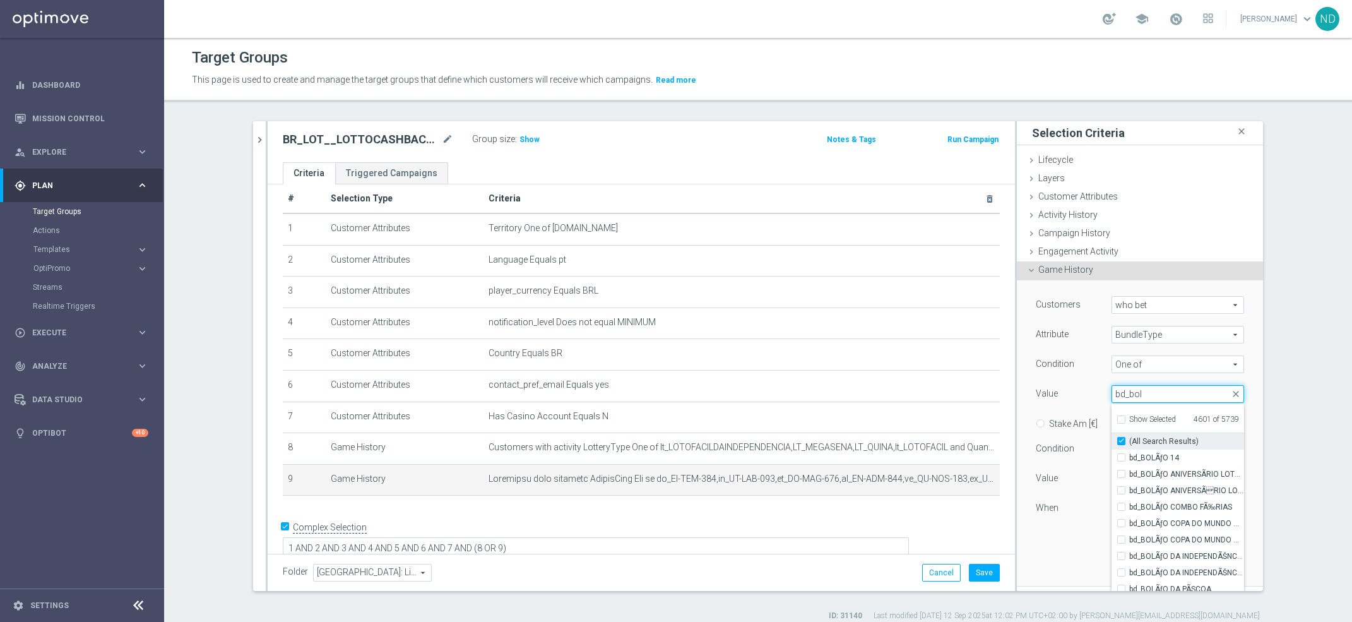
type input "bd_bol"
click at [1121, 442] on input "(All Search Results)" at bounding box center [1125, 441] width 8 height 8
checkbox input "false"
type input "Selected 4970 of 5739"
checkbox input "true"
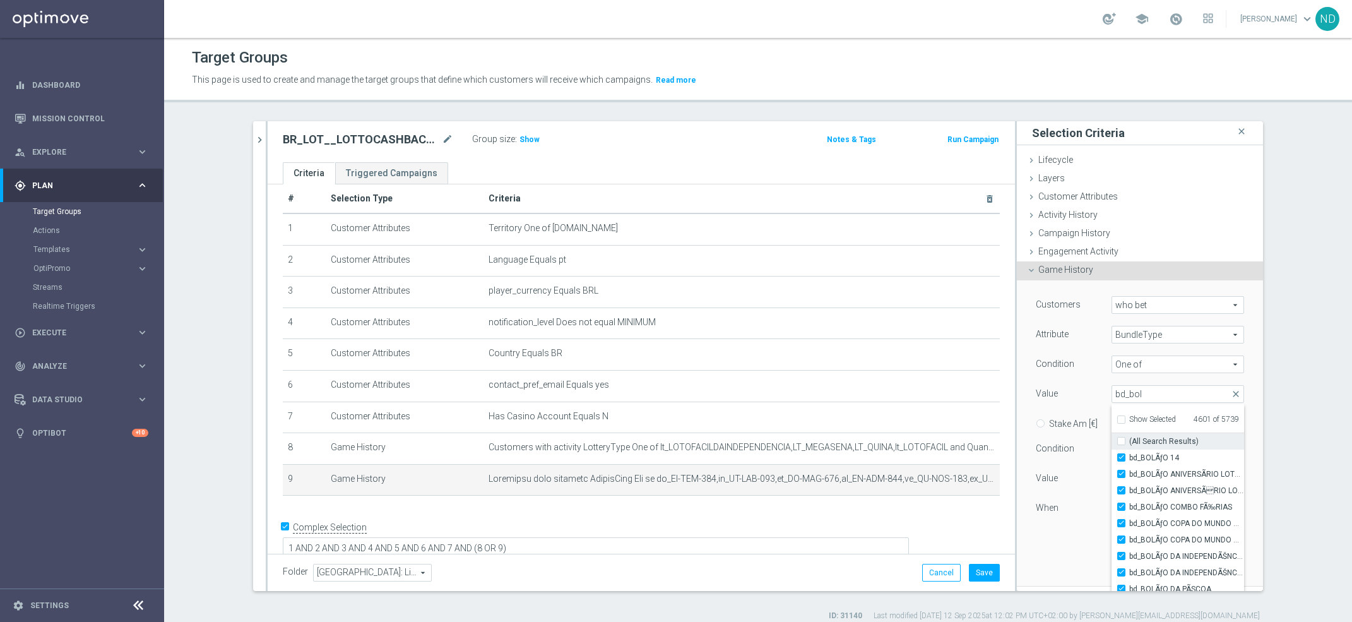
checkbox input "true"
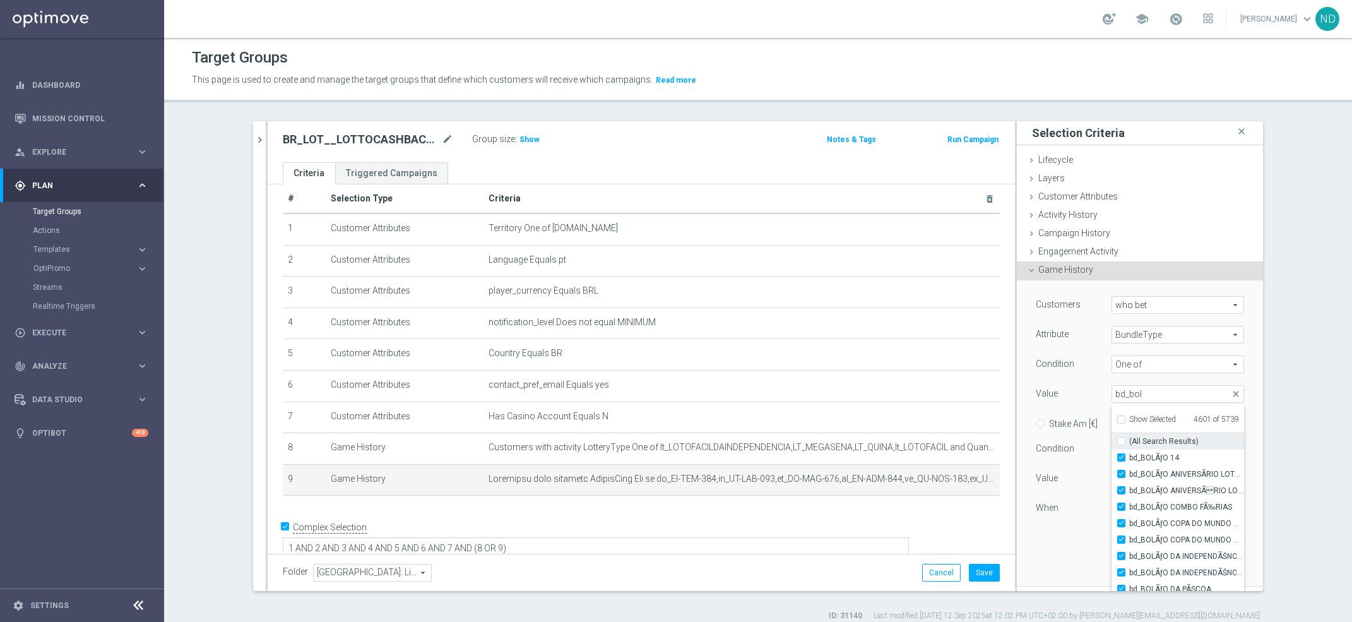
checkbox input "true"
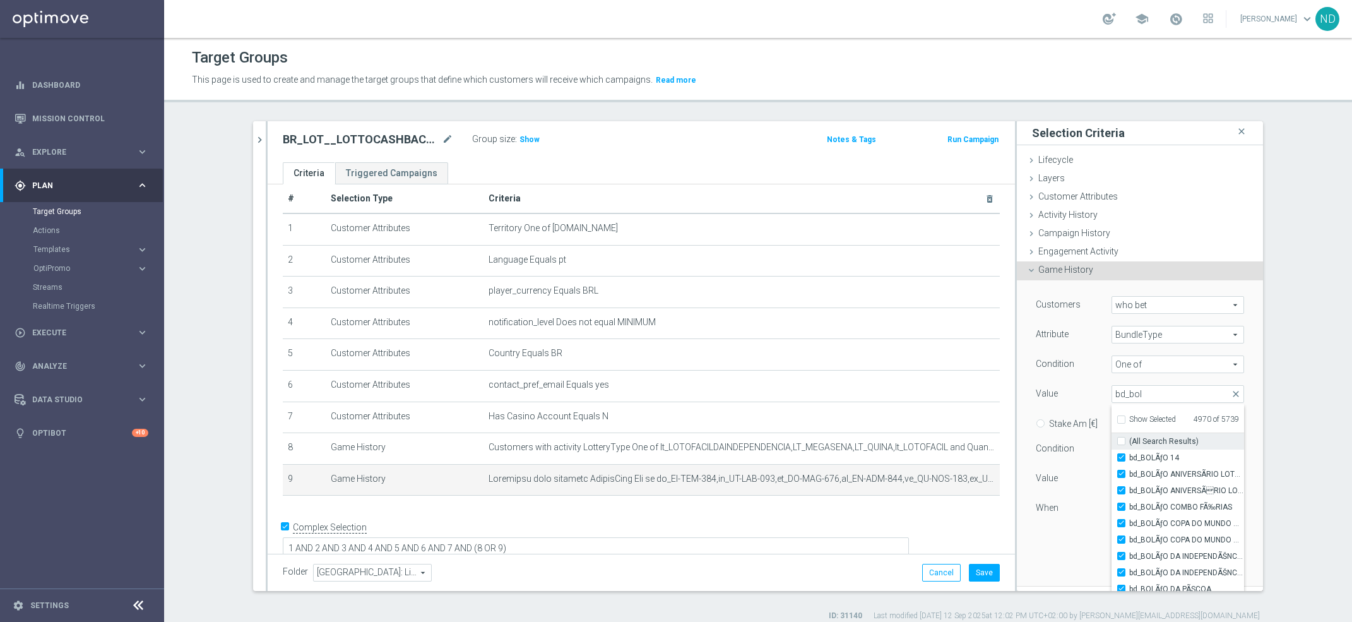
click at [1121, 439] on input "(All Search Results)" at bounding box center [1125, 441] width 8 height 8
checkbox input "true"
click at [1150, 395] on input "bd_bol" at bounding box center [1178, 394] width 133 height 18
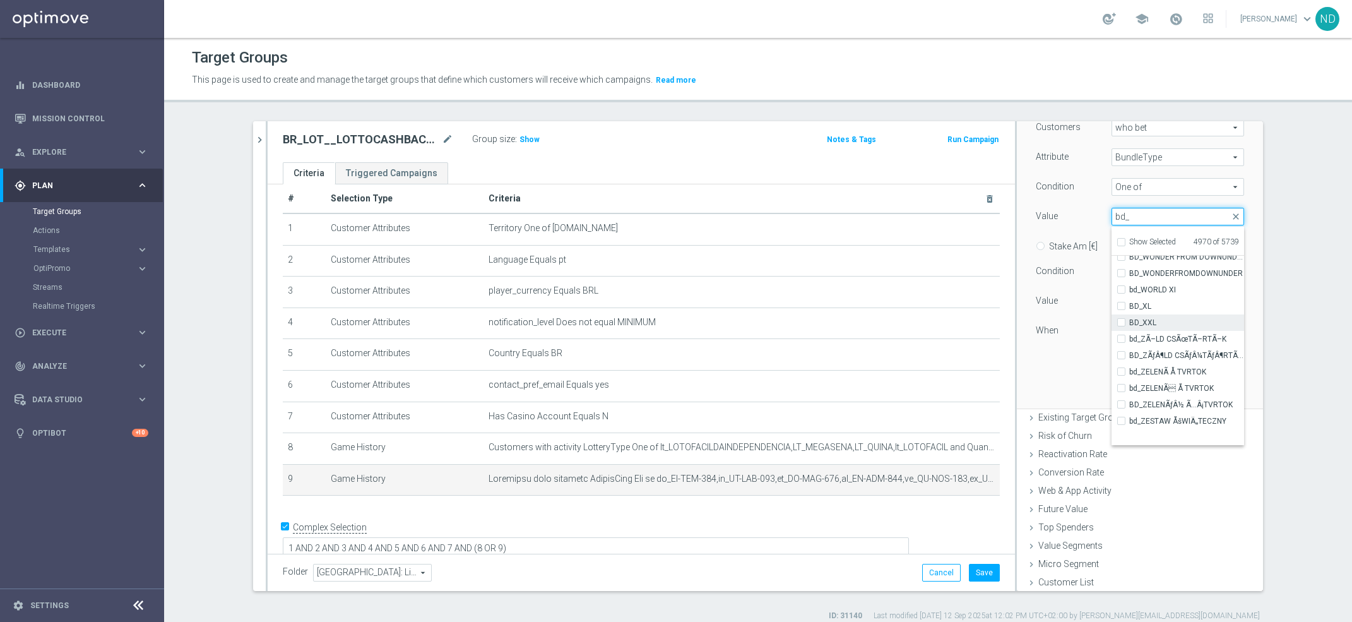
scroll to position [94001, 0]
type input "bd_"
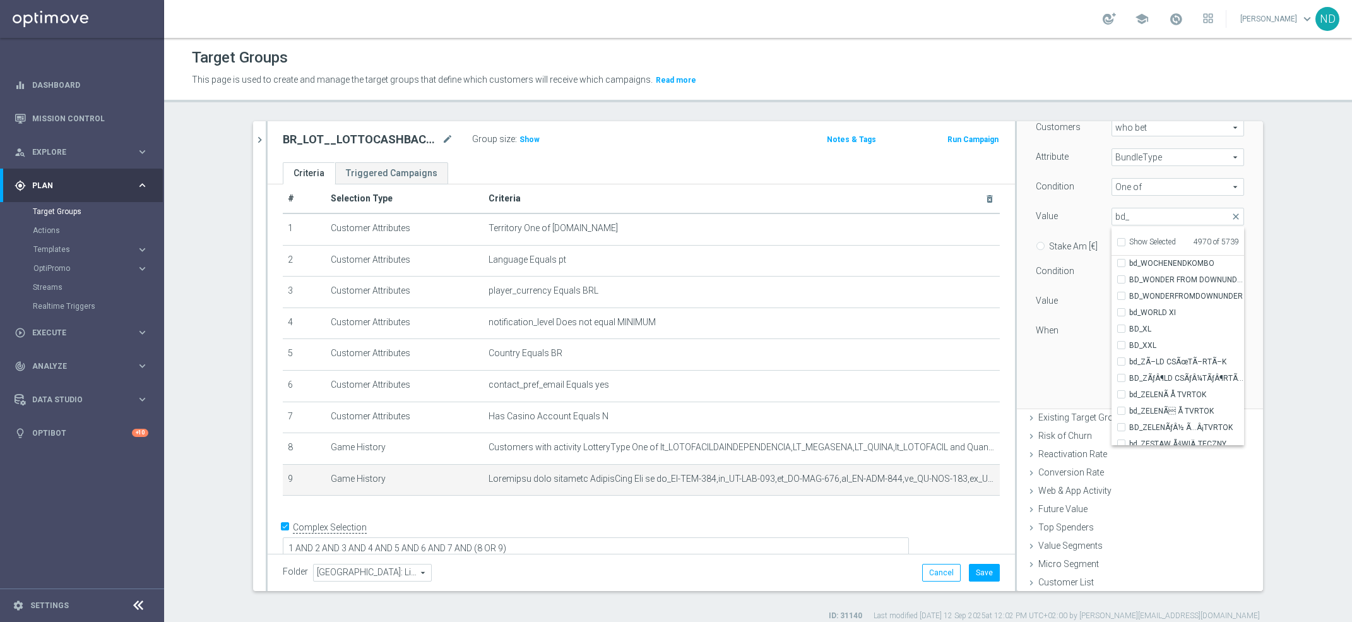
click at [1068, 360] on div "Customers who bet who bet arrow_drop_down search Attribute BundleType BundleTyp…" at bounding box center [1140, 240] width 208 height 243
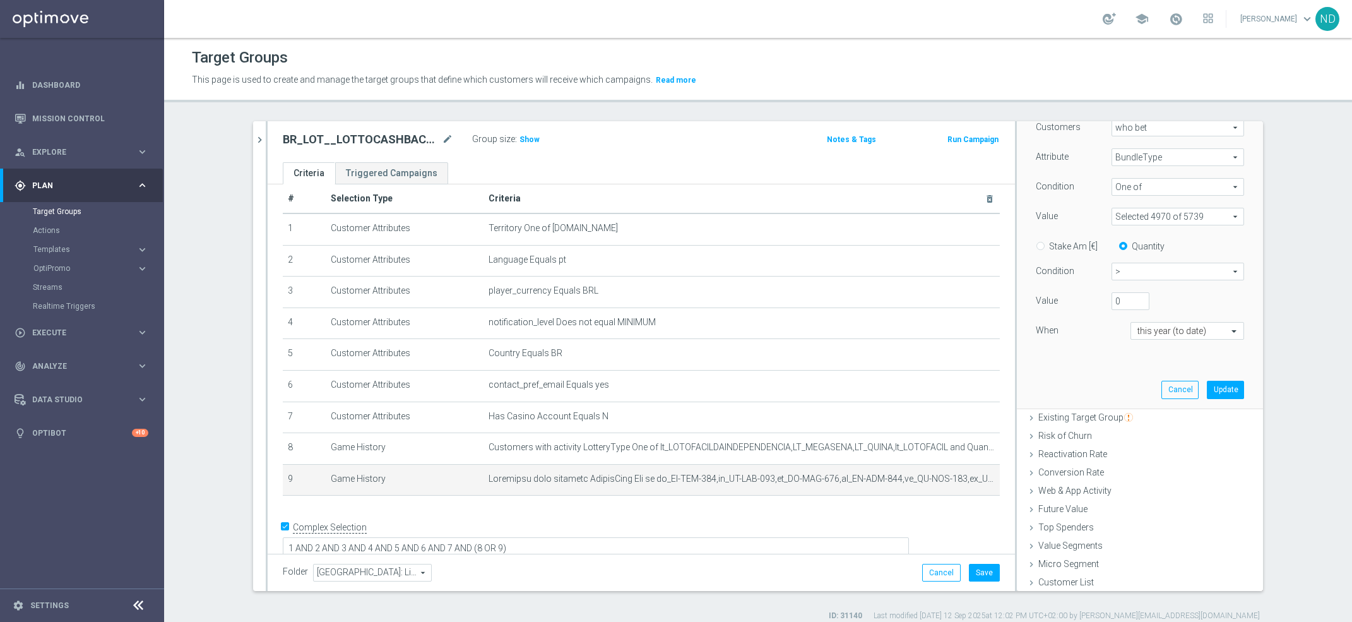
click at [1212, 379] on div "Customers who bet who bet arrow_drop_down search Attribute BundleType BundleTyp…" at bounding box center [1139, 255] width 227 height 305
click at [1215, 388] on button "Update" at bounding box center [1225, 390] width 37 height 18
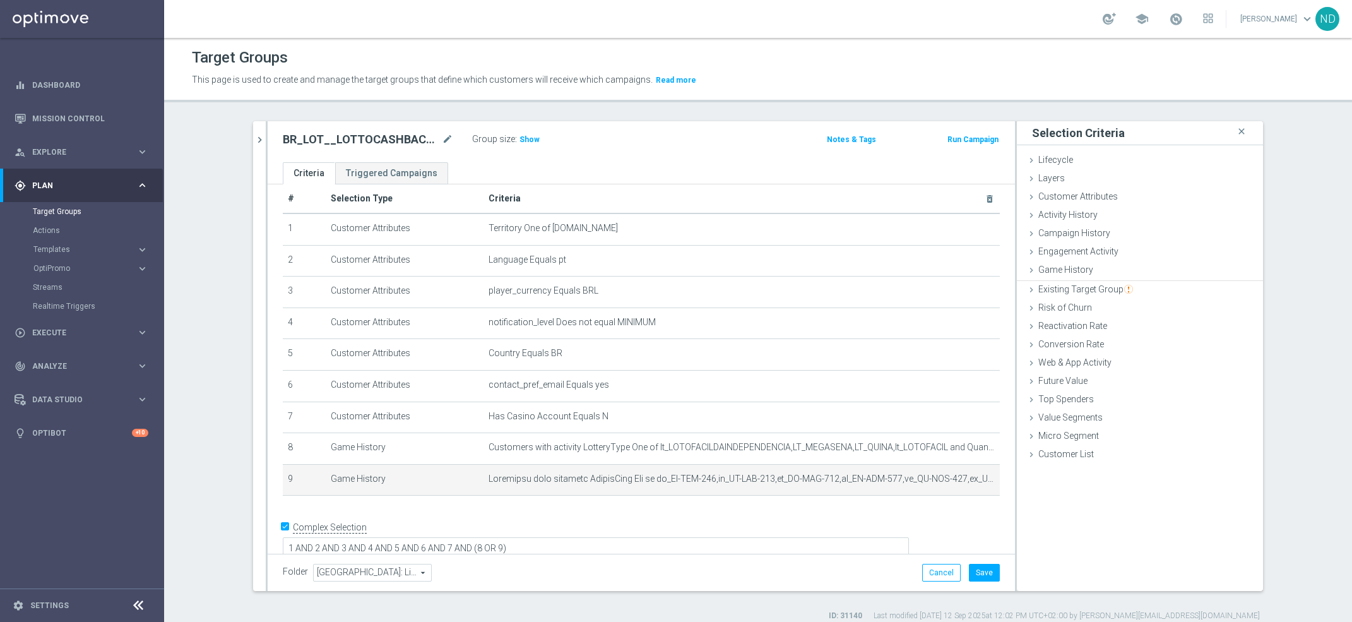
scroll to position [0, 0]
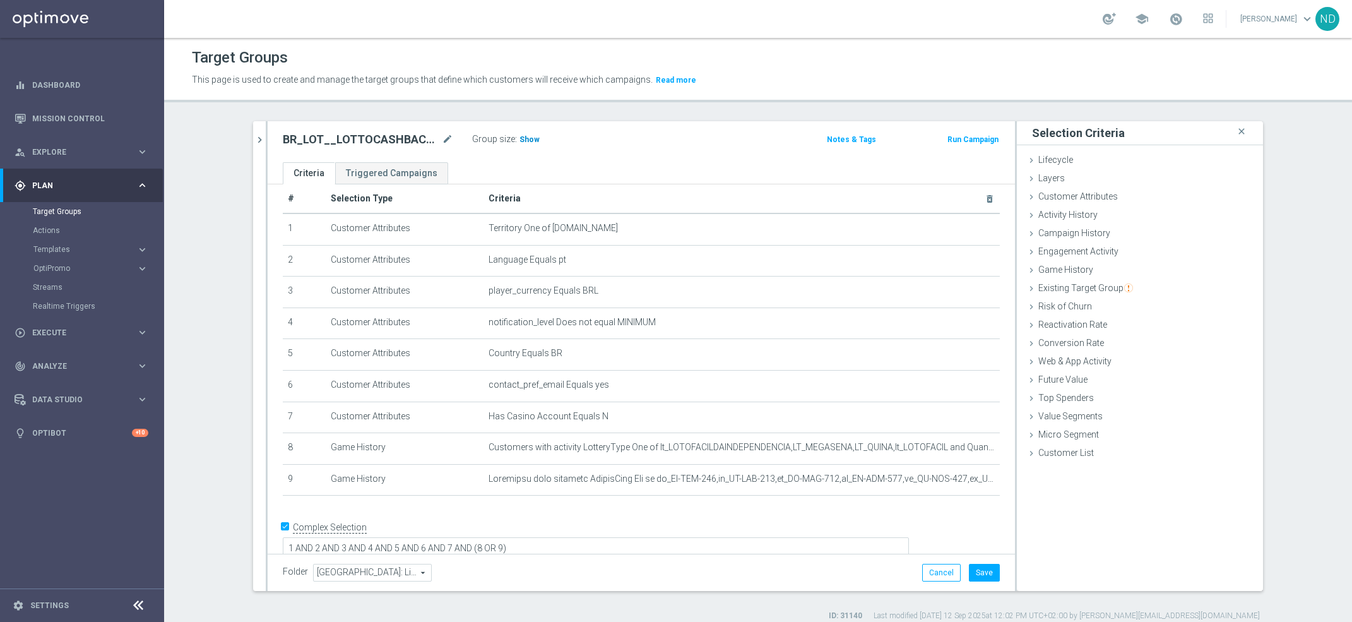
click at [525, 140] on span "Show" at bounding box center [530, 139] width 20 height 9
click at [975, 574] on button "Save" at bounding box center [984, 573] width 31 height 18
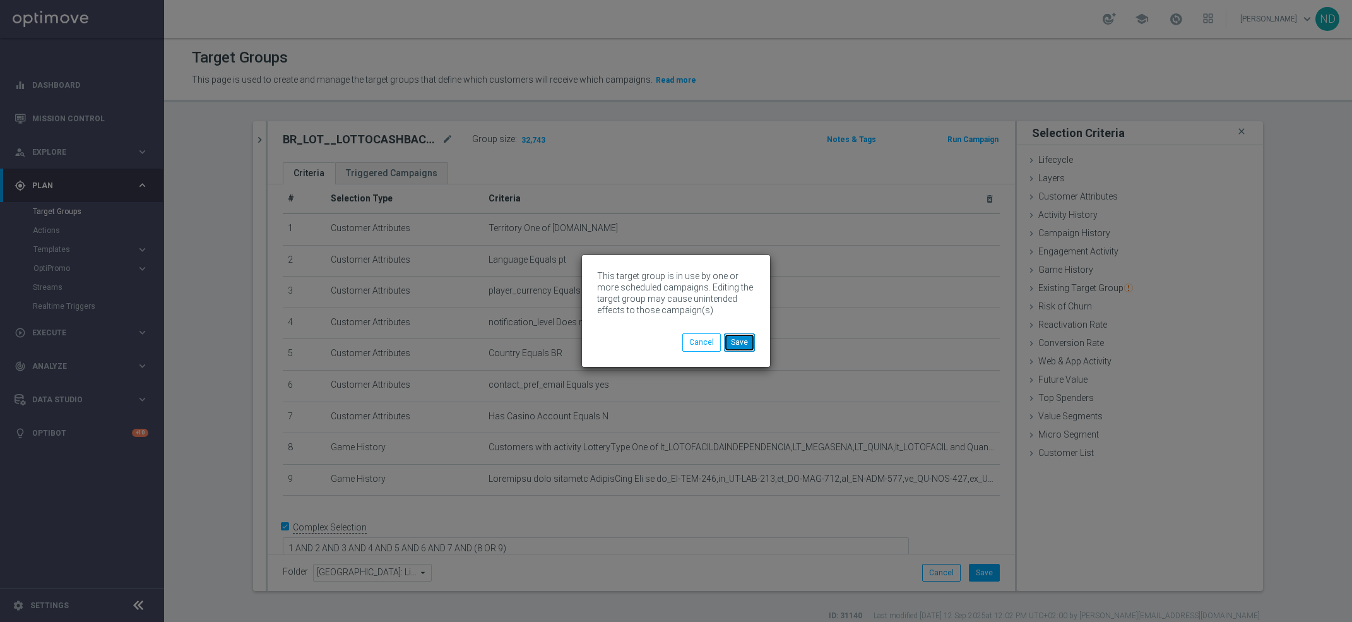
click at [742, 347] on button "Save" at bounding box center [739, 342] width 31 height 18
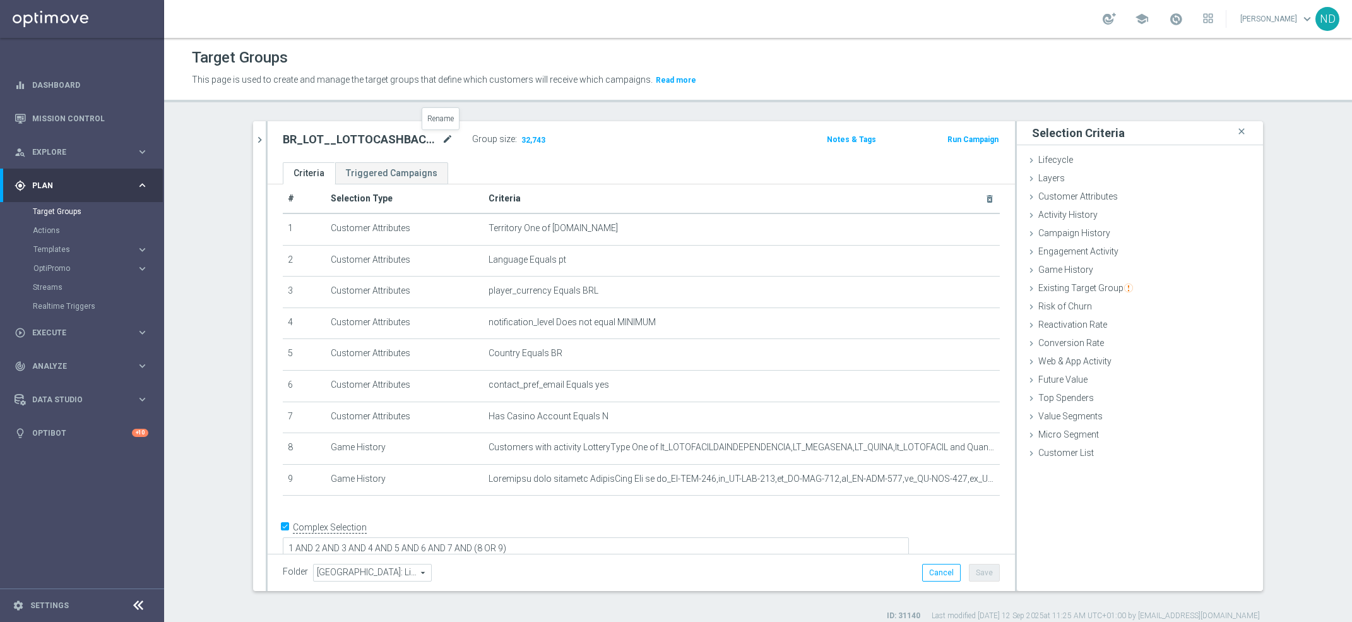
click at [442, 138] on icon "mode_edit" at bounding box center [447, 139] width 11 height 15
